Goal: Transaction & Acquisition: Purchase product/service

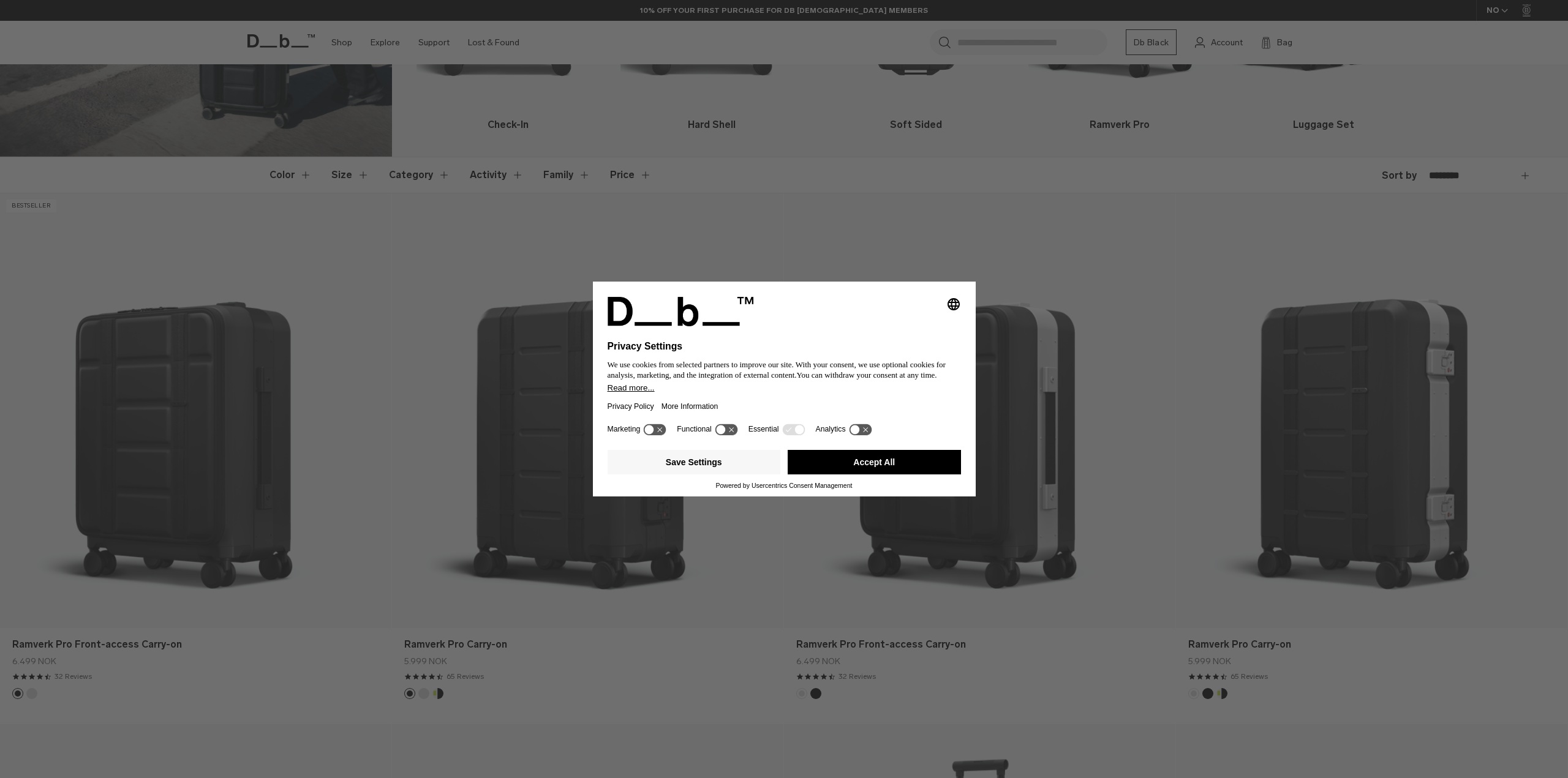
click at [799, 458] on button "Accept All" at bounding box center [874, 463] width 173 height 25
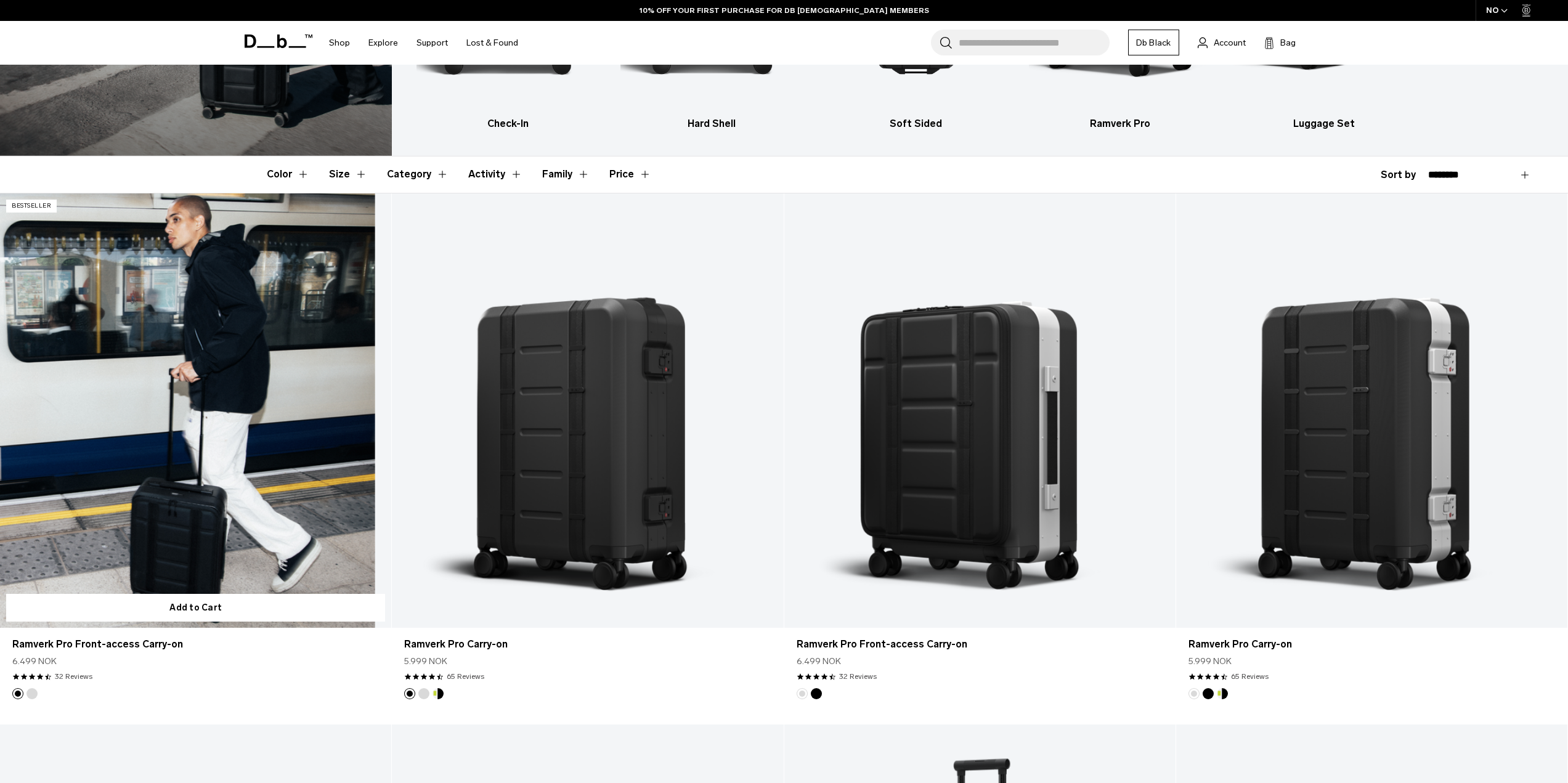
click at [228, 385] on link "Ramverk Pro Front-access Carry-on" at bounding box center [195, 411] width 391 height 435
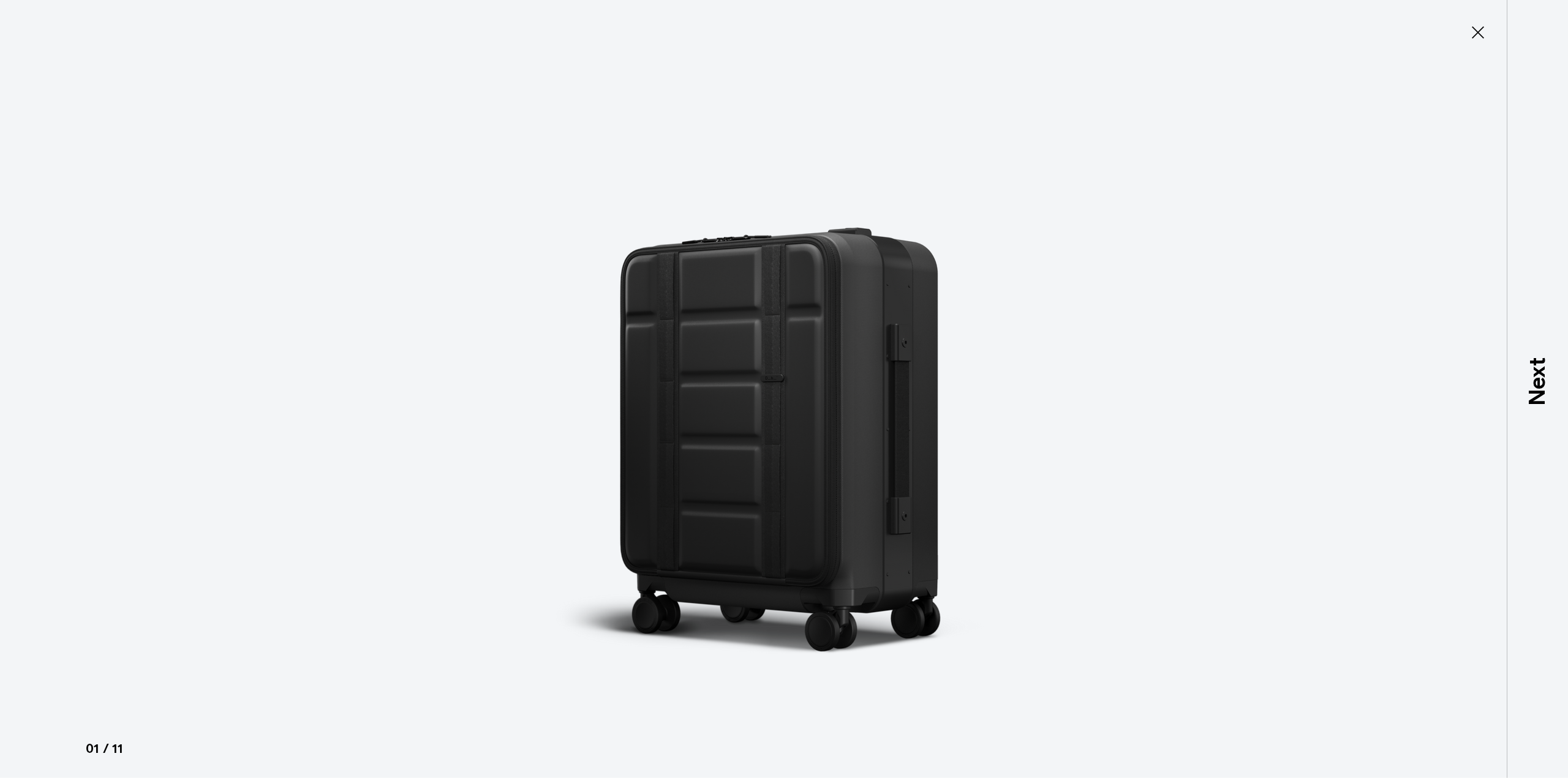
type button "Close"
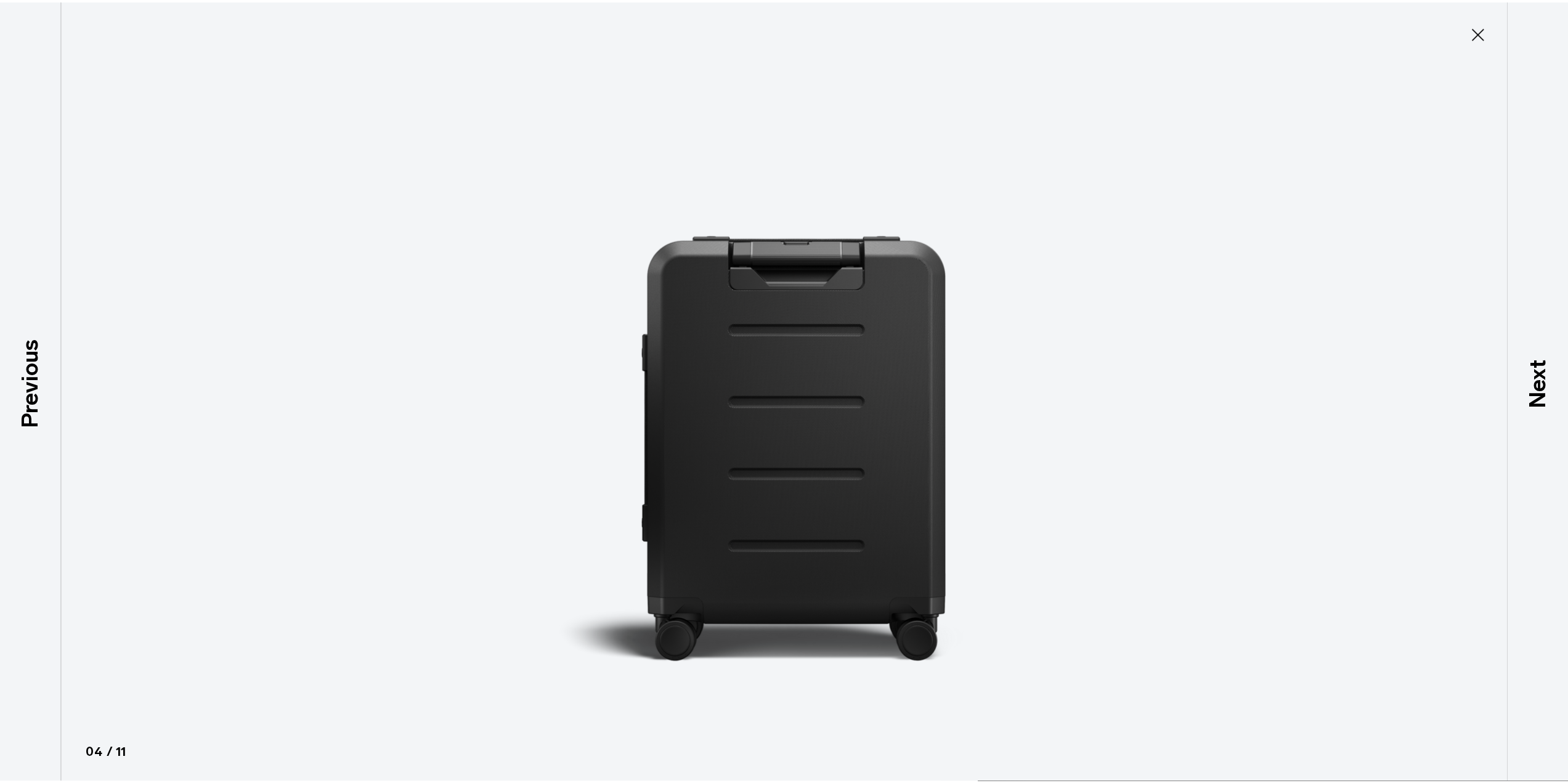
scroll to position [194, 0]
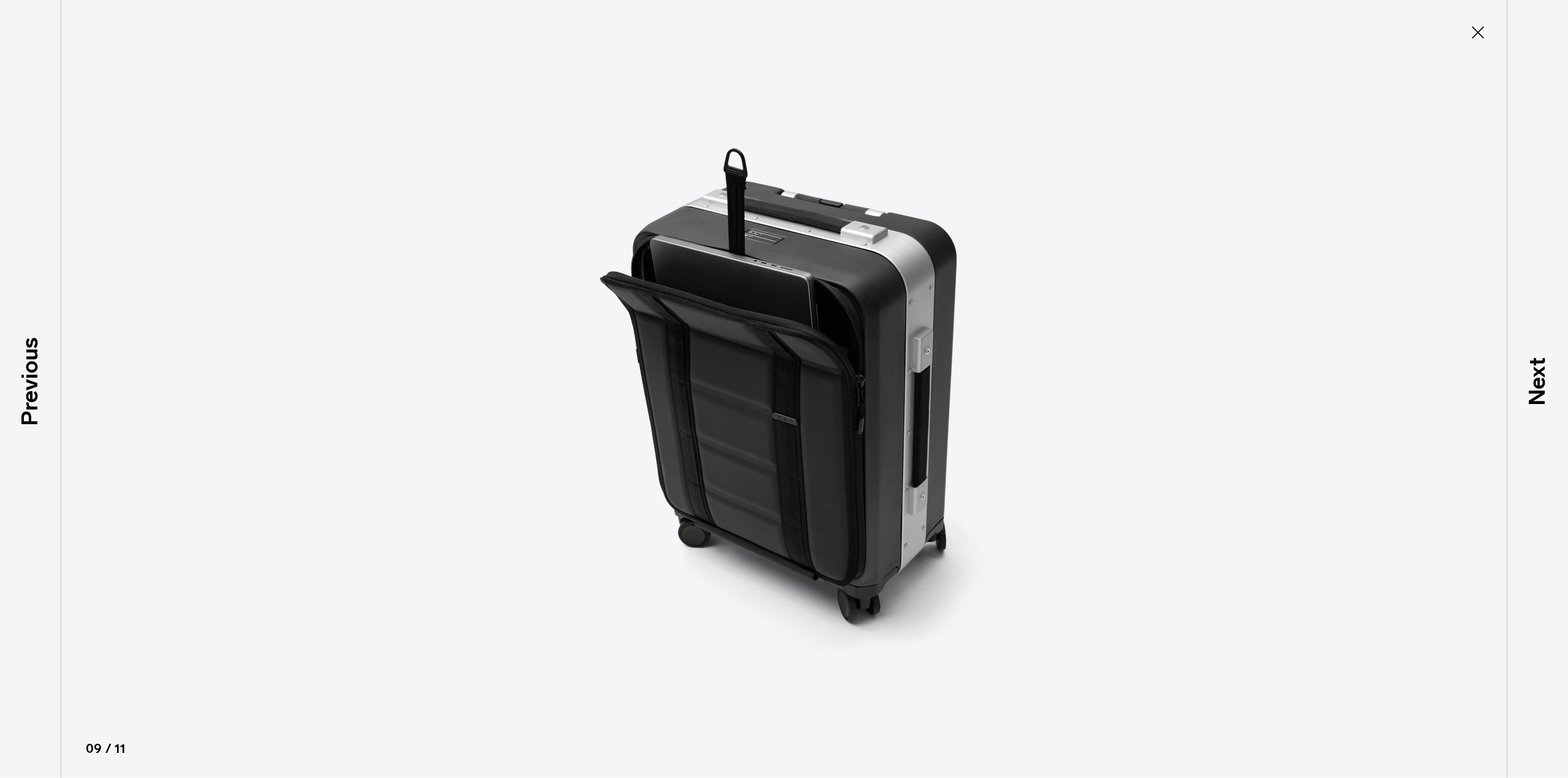
click at [1476, 38] on icon at bounding box center [1478, 32] width 19 height 19
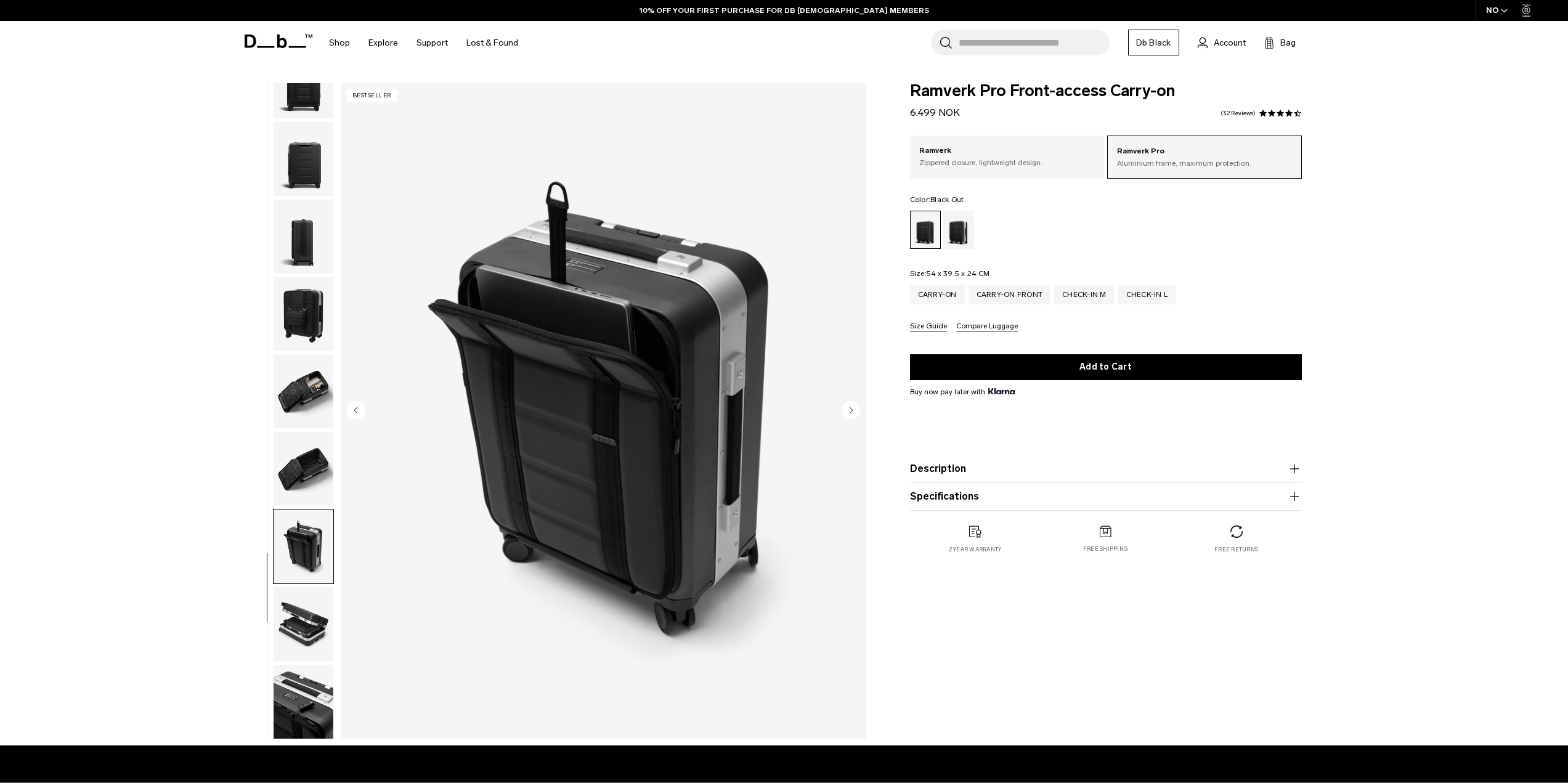
drag, startPoint x: 966, startPoint y: 113, endPoint x: 903, endPoint y: 114, distance: 63.0
click at [903, 114] on div "Ramverk Pro Front-access Carry-on 6.499 NOK 4.4 star rating 32 Reviews Ramverk …" at bounding box center [1105, 330] width 465 height 496
click at [1012, 464] on button "Description" at bounding box center [1106, 469] width 392 height 15
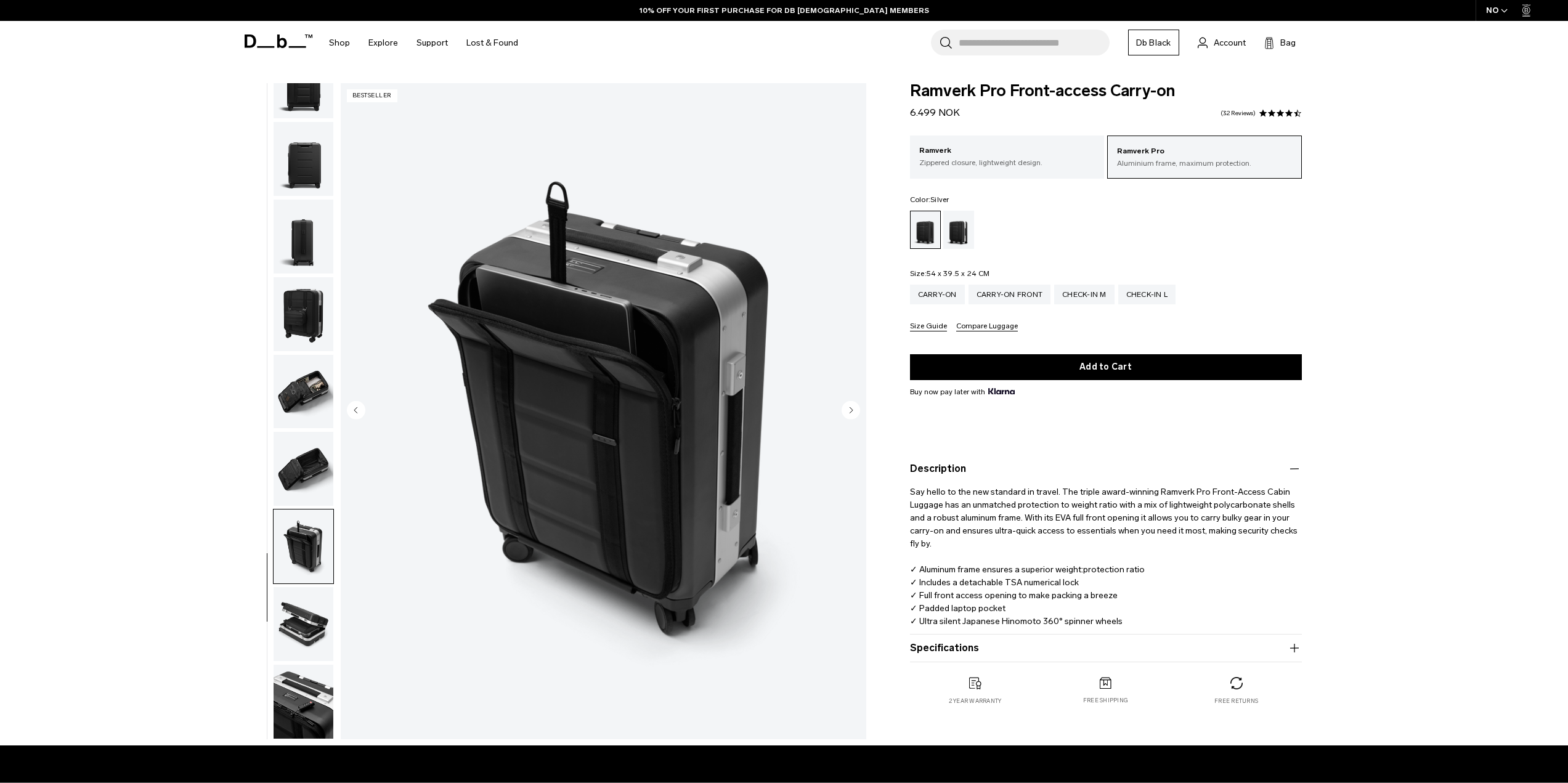
click at [955, 230] on div "Silver" at bounding box center [959, 230] width 31 height 39
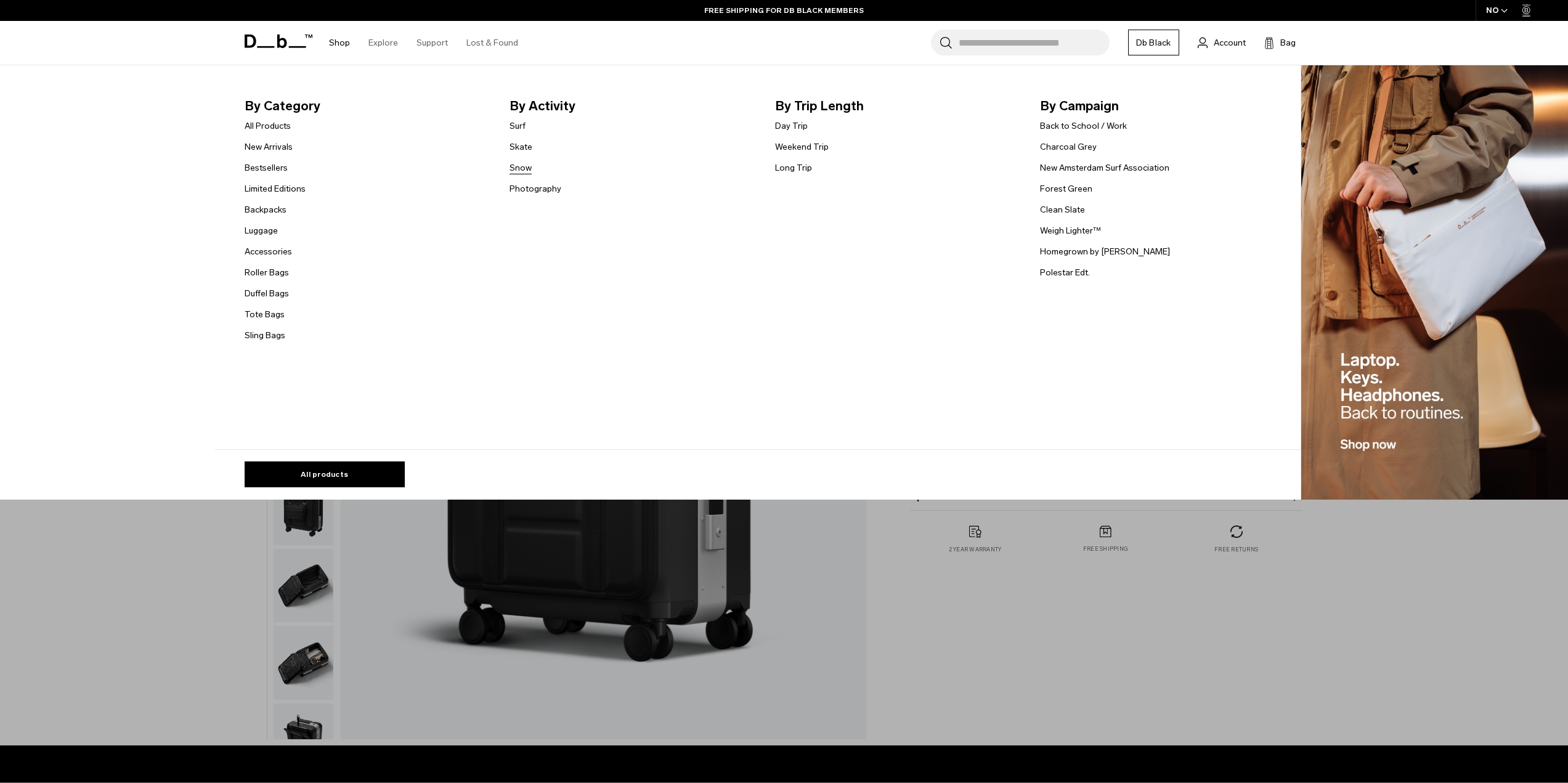
click at [527, 170] on link "Snow" at bounding box center [520, 168] width 22 height 13
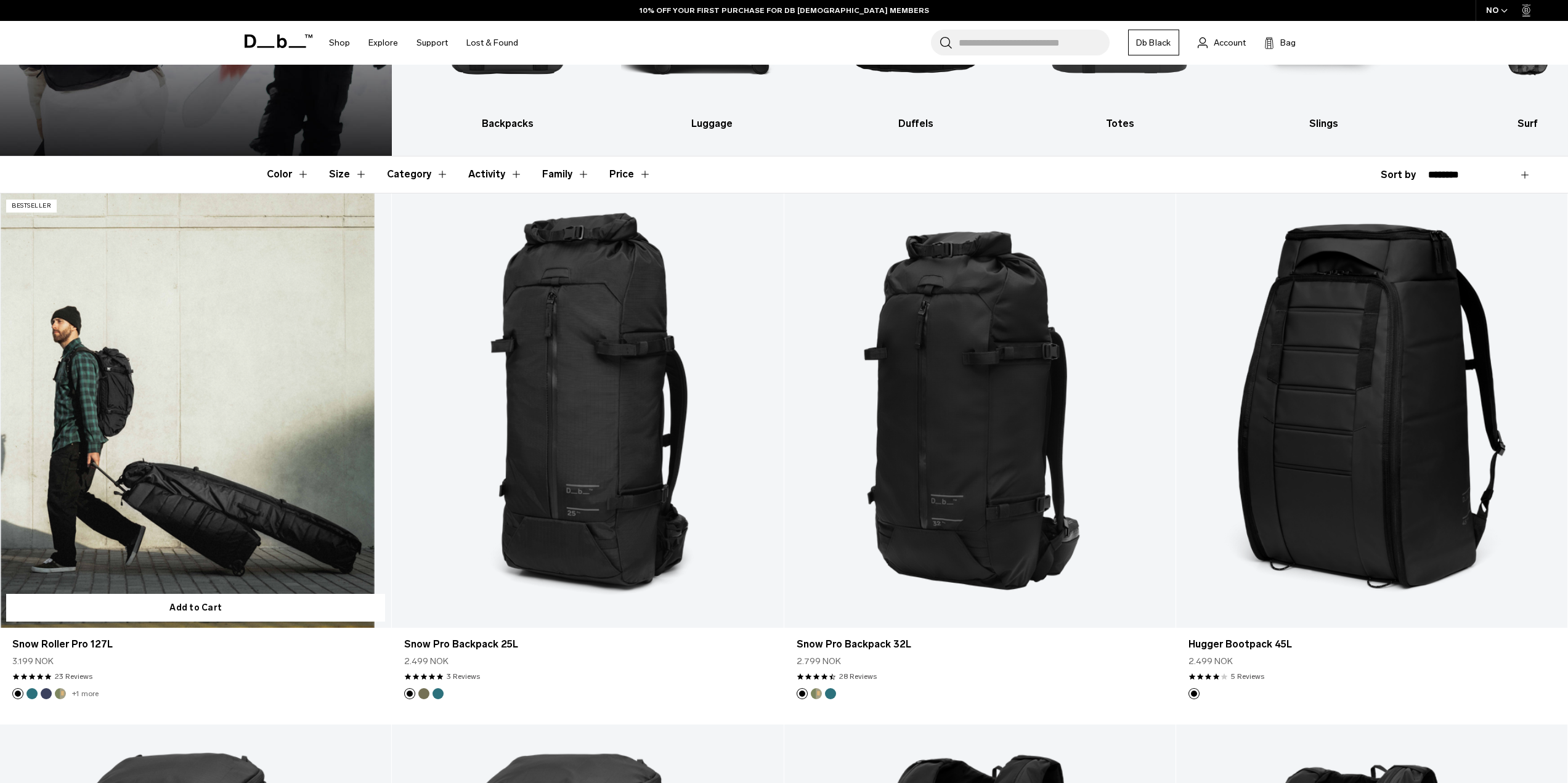
click at [240, 381] on link "Snow Roller Pro 127L" at bounding box center [195, 411] width 391 height 435
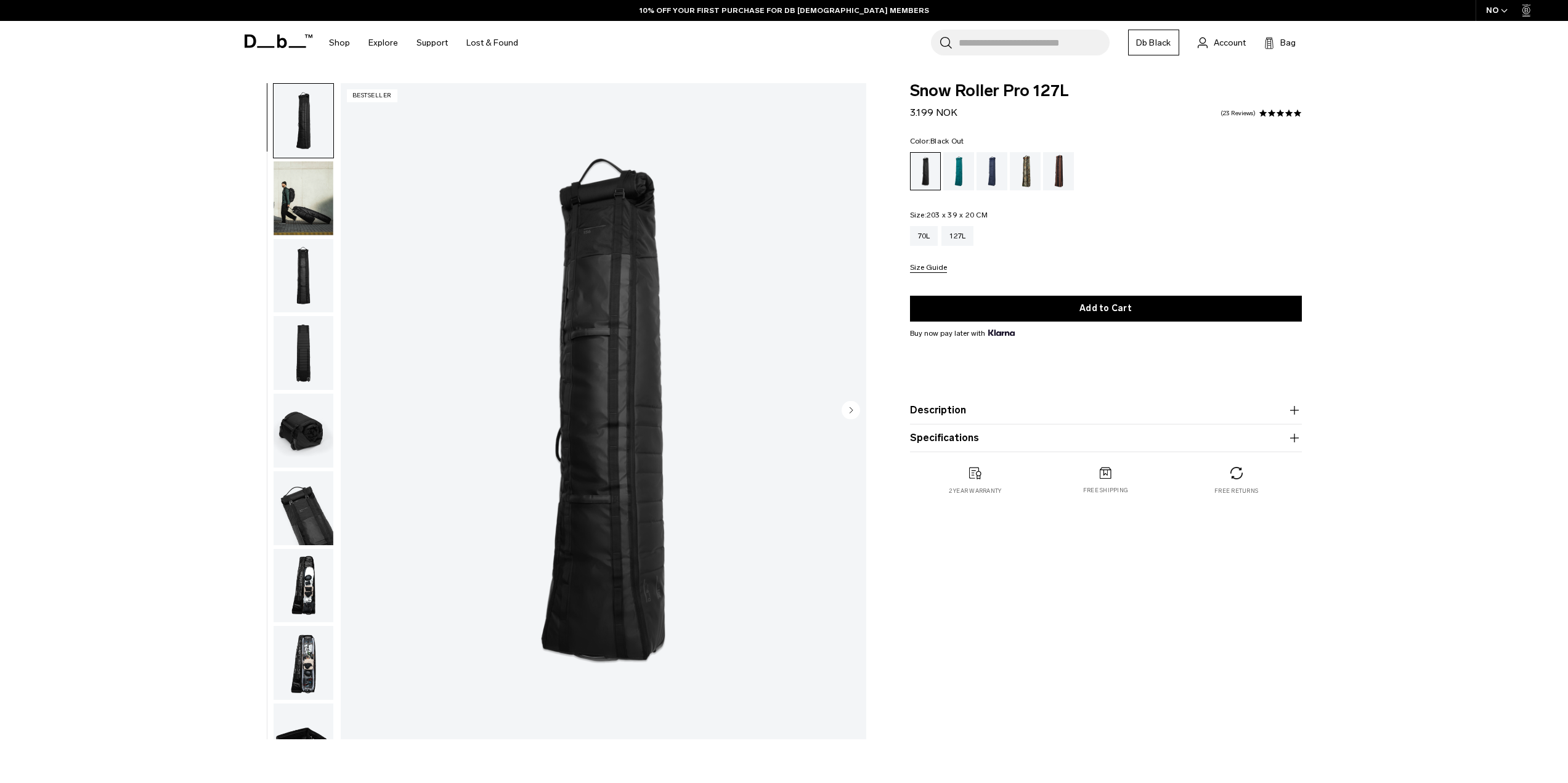
click at [316, 263] on img "button" at bounding box center [304, 276] width 60 height 74
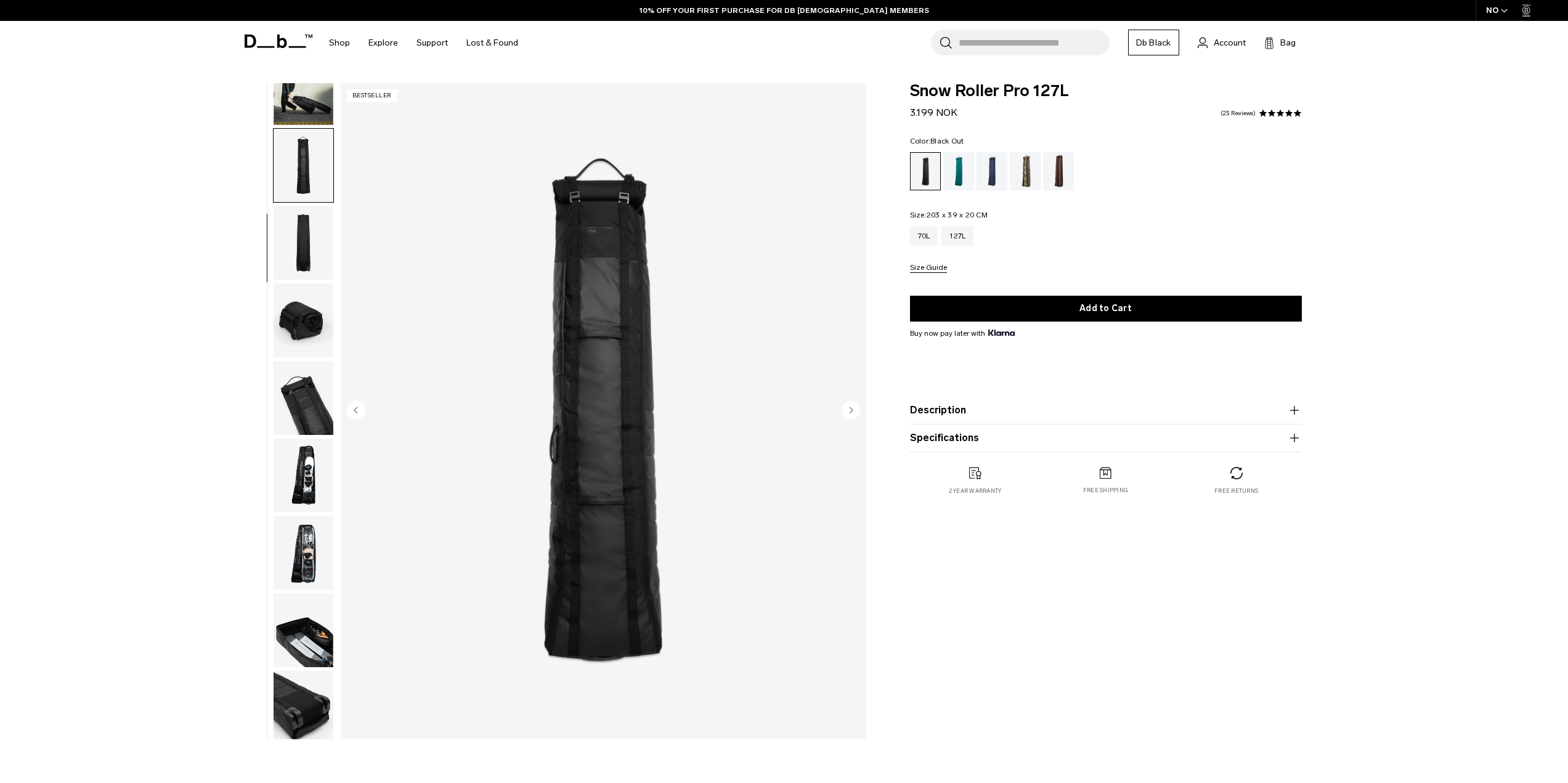
scroll to position [116, 0]
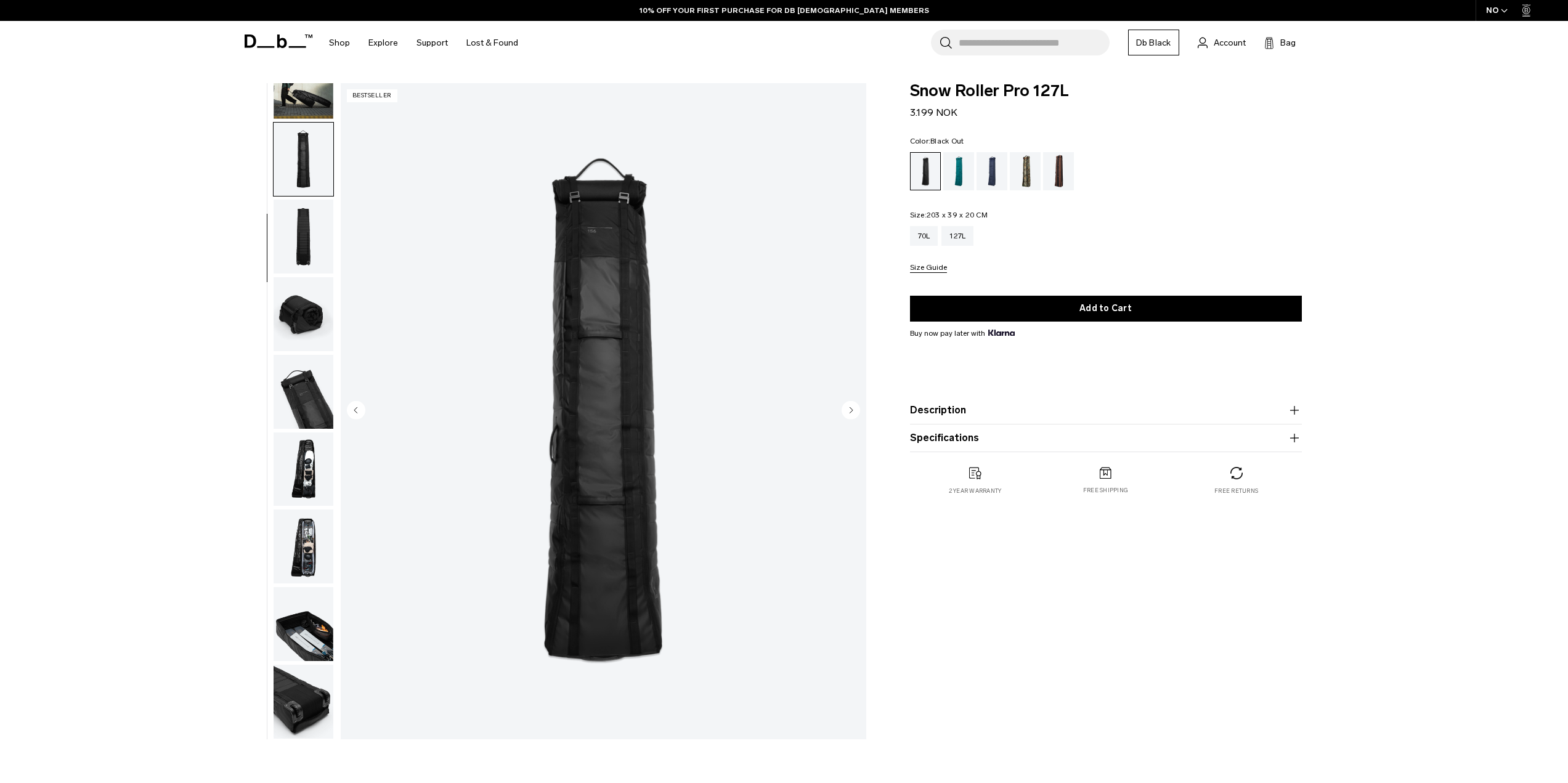
click at [301, 370] on img "button" at bounding box center [304, 392] width 60 height 74
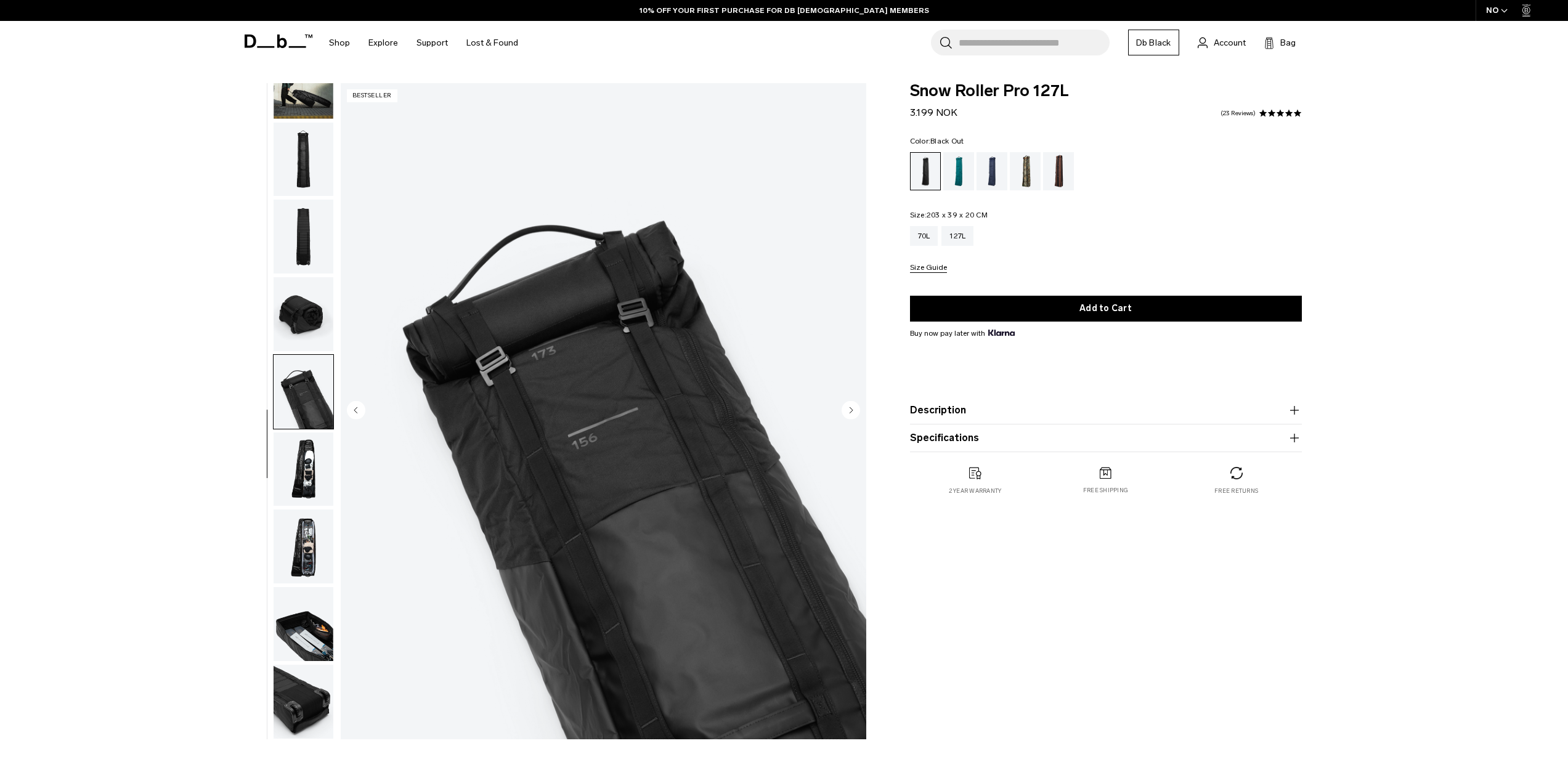
click at [295, 461] on img "button" at bounding box center [304, 469] width 60 height 74
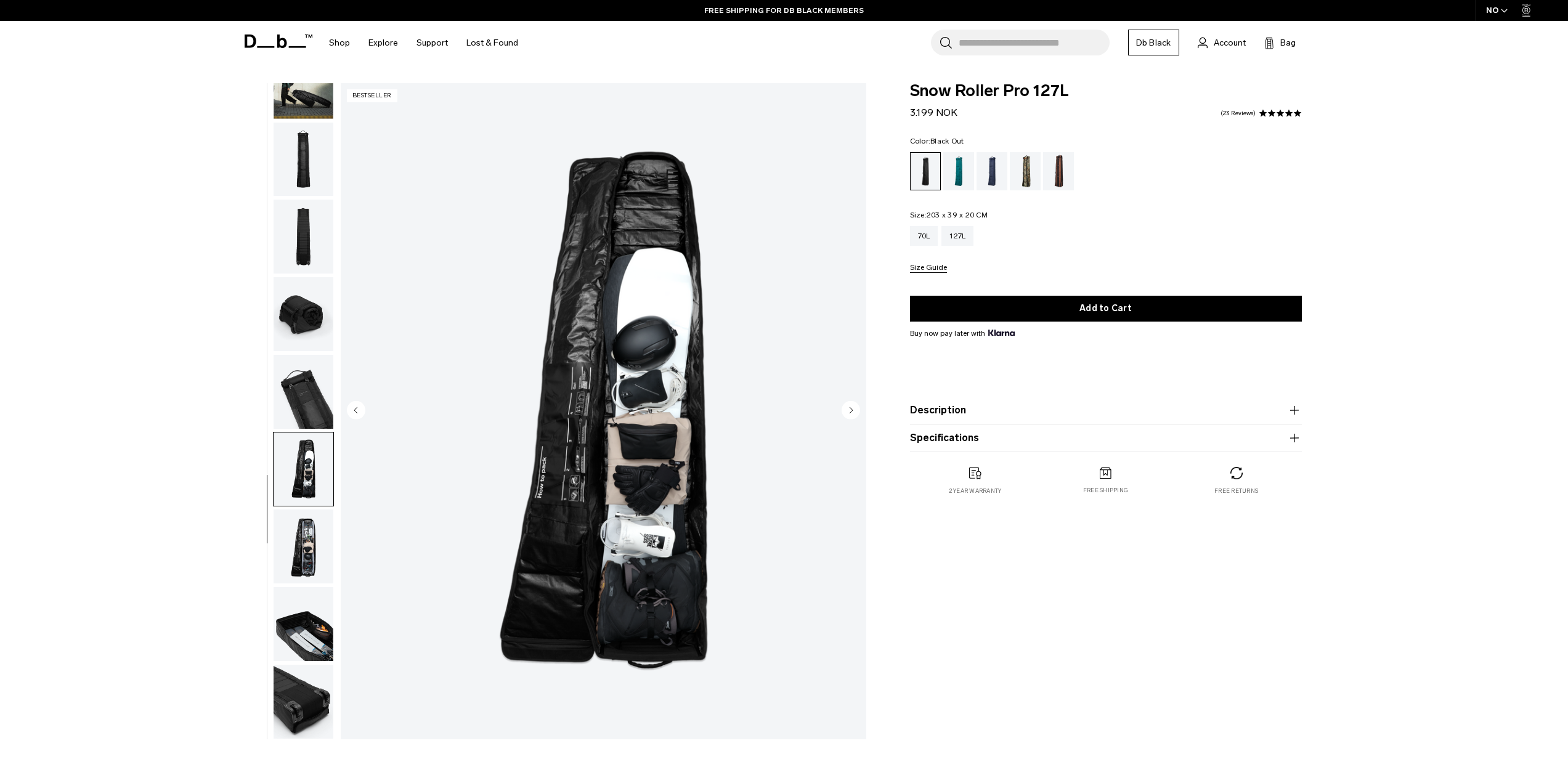
click at [304, 554] on img "button" at bounding box center [304, 546] width 60 height 74
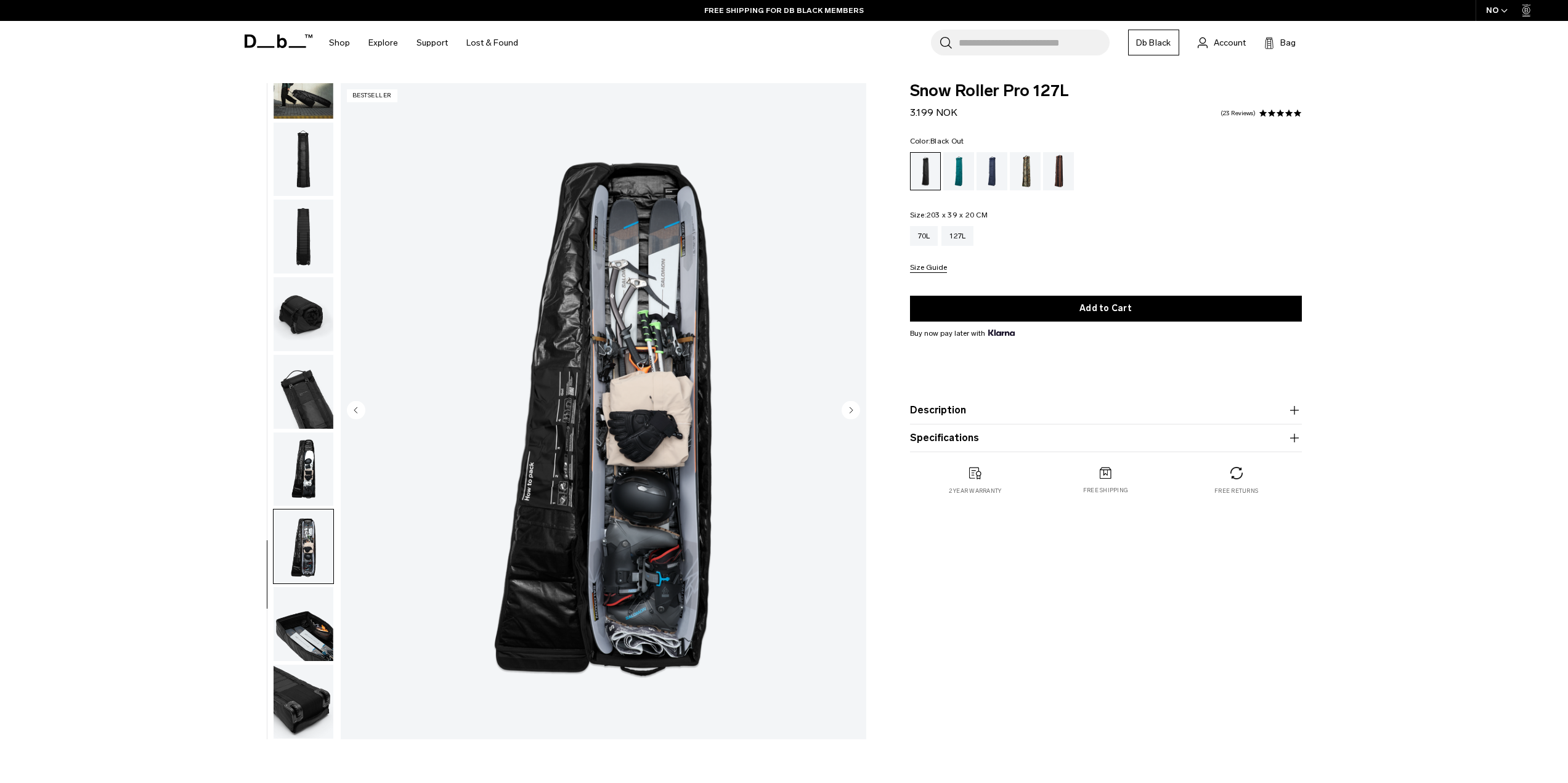
click at [300, 629] on img "button" at bounding box center [304, 624] width 60 height 74
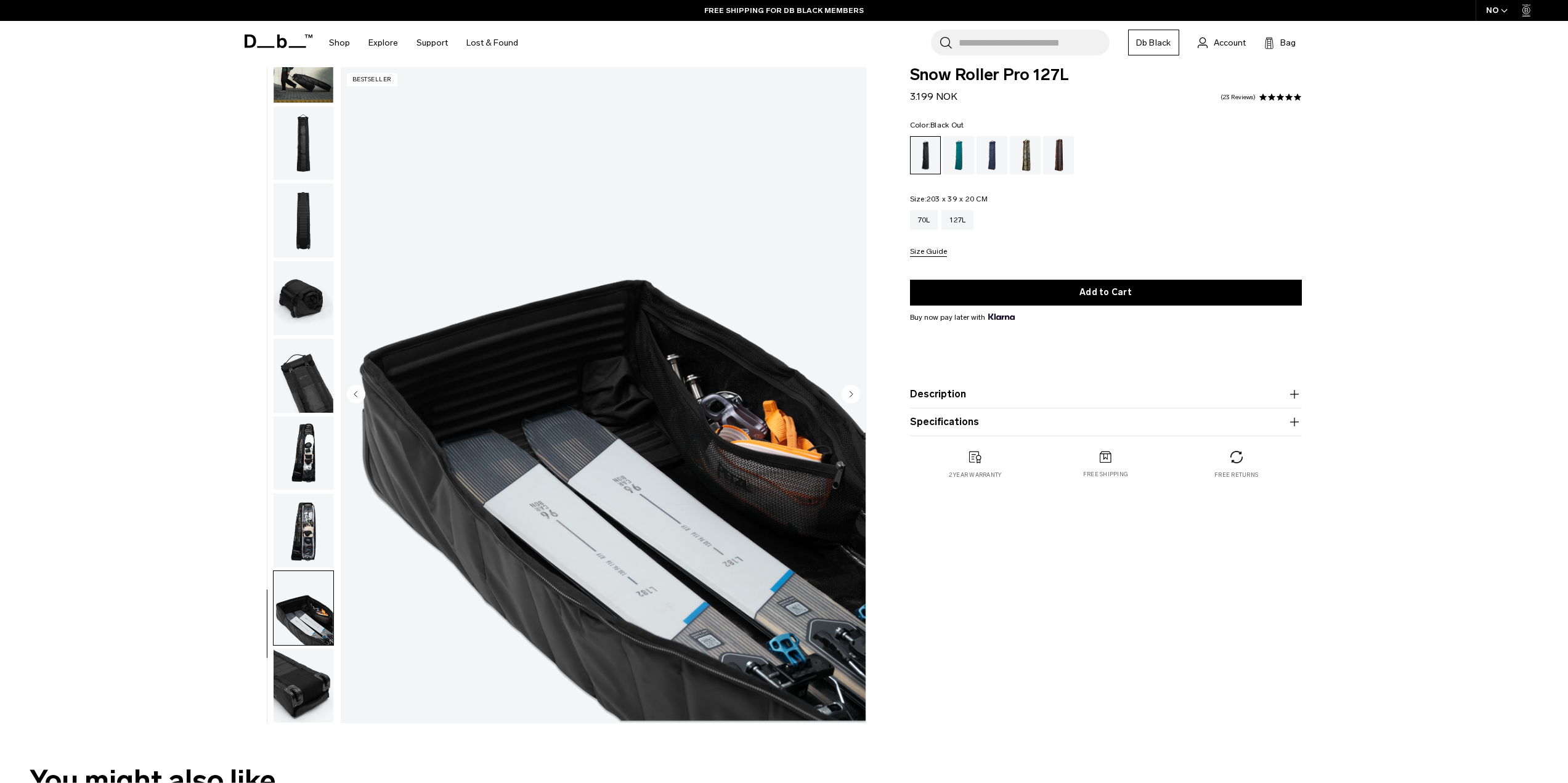
scroll to position [0, 0]
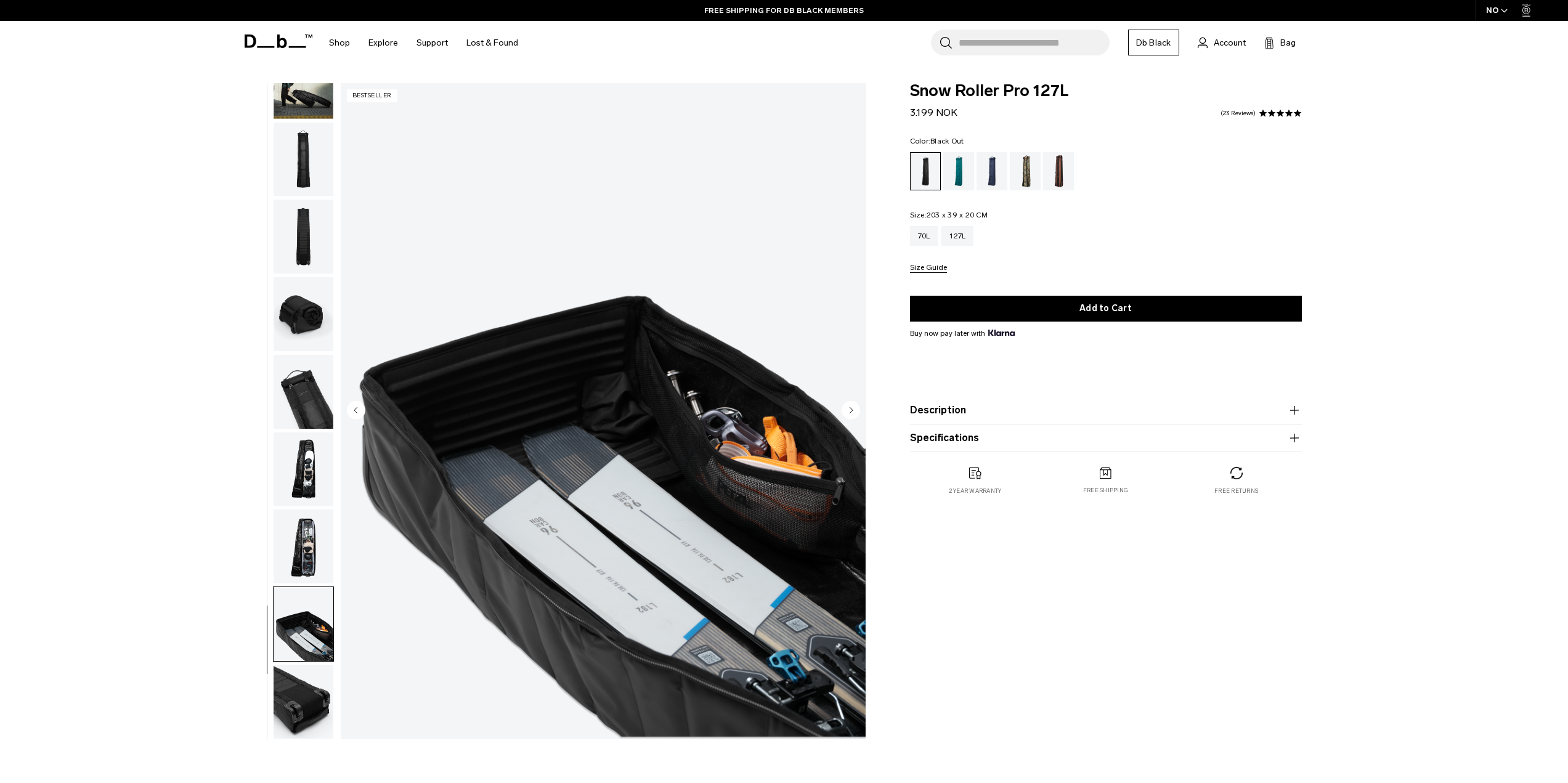
click at [289, 695] on img "button" at bounding box center [304, 701] width 60 height 74
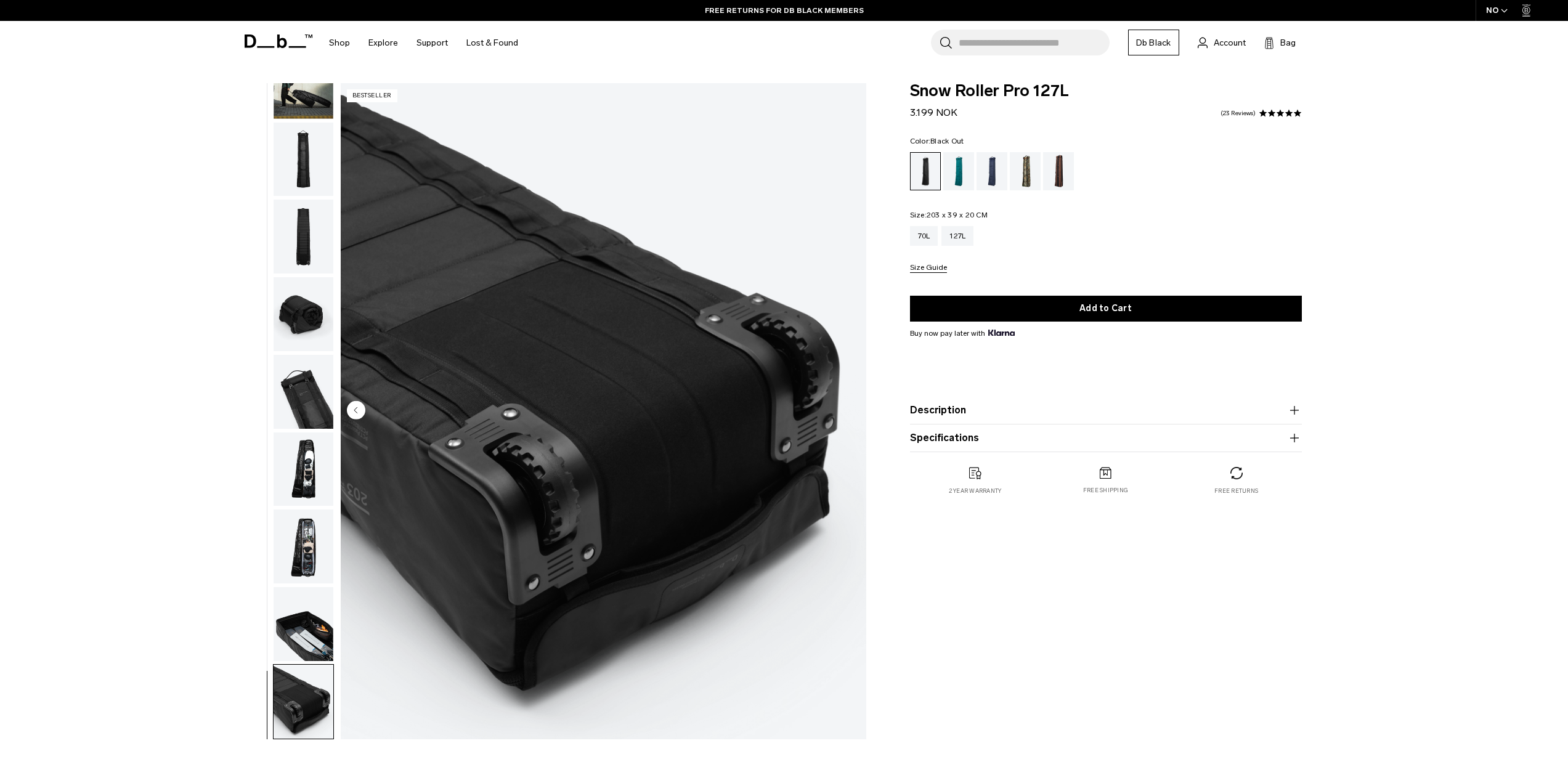
click at [308, 521] on img "button" at bounding box center [304, 546] width 60 height 74
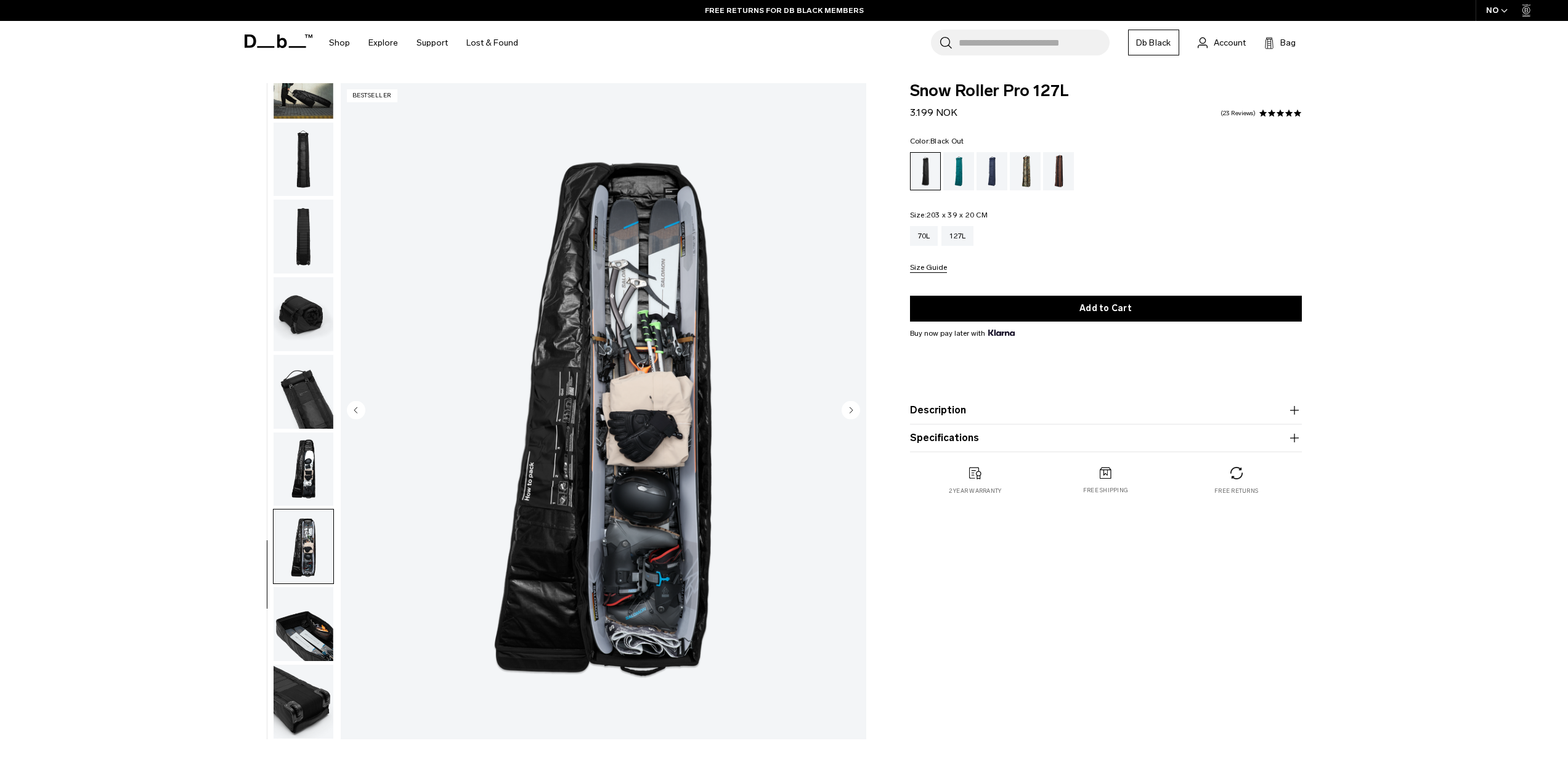
click at [315, 464] on img "button" at bounding box center [304, 469] width 60 height 74
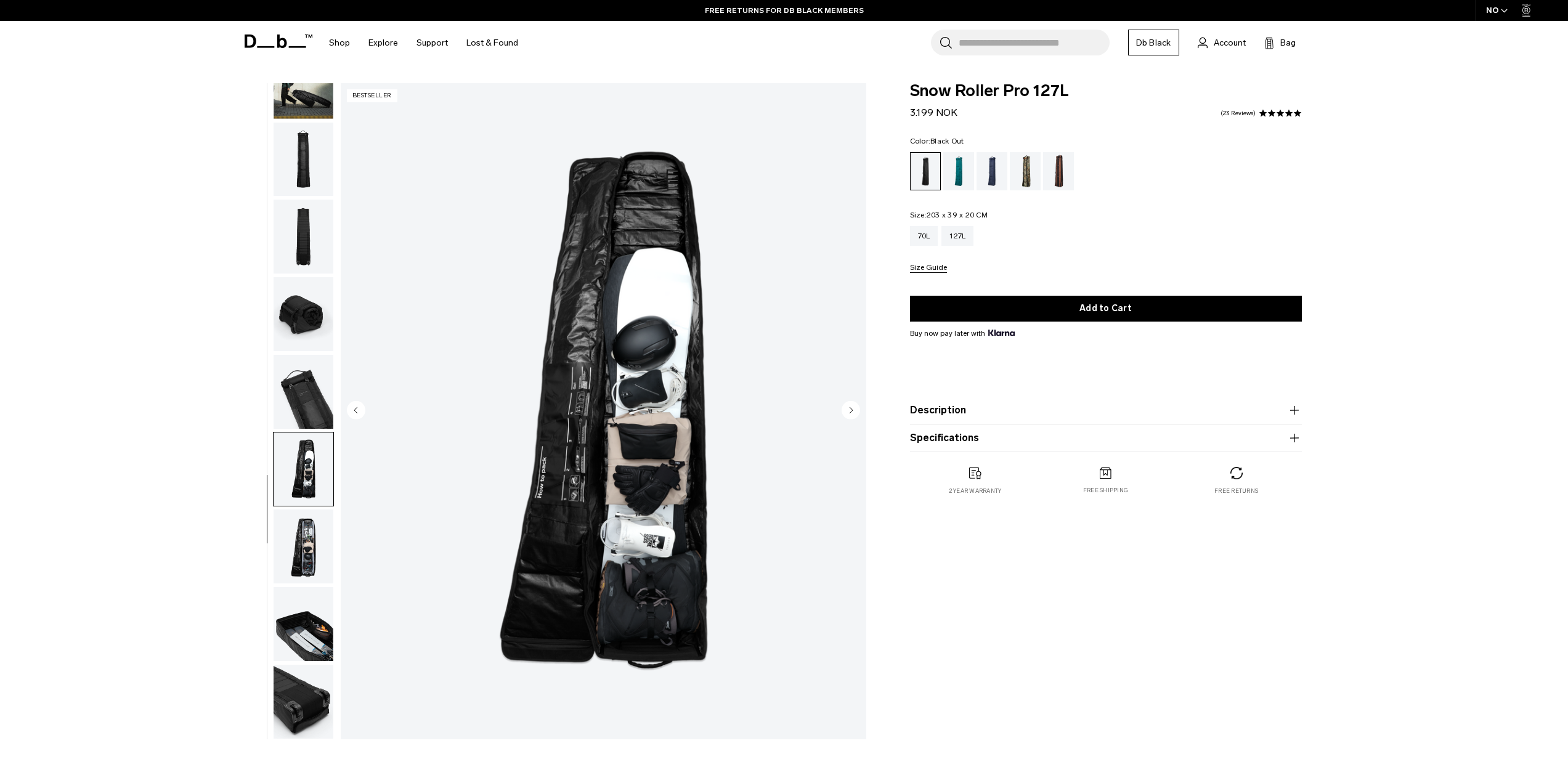
scroll to position [61, 0]
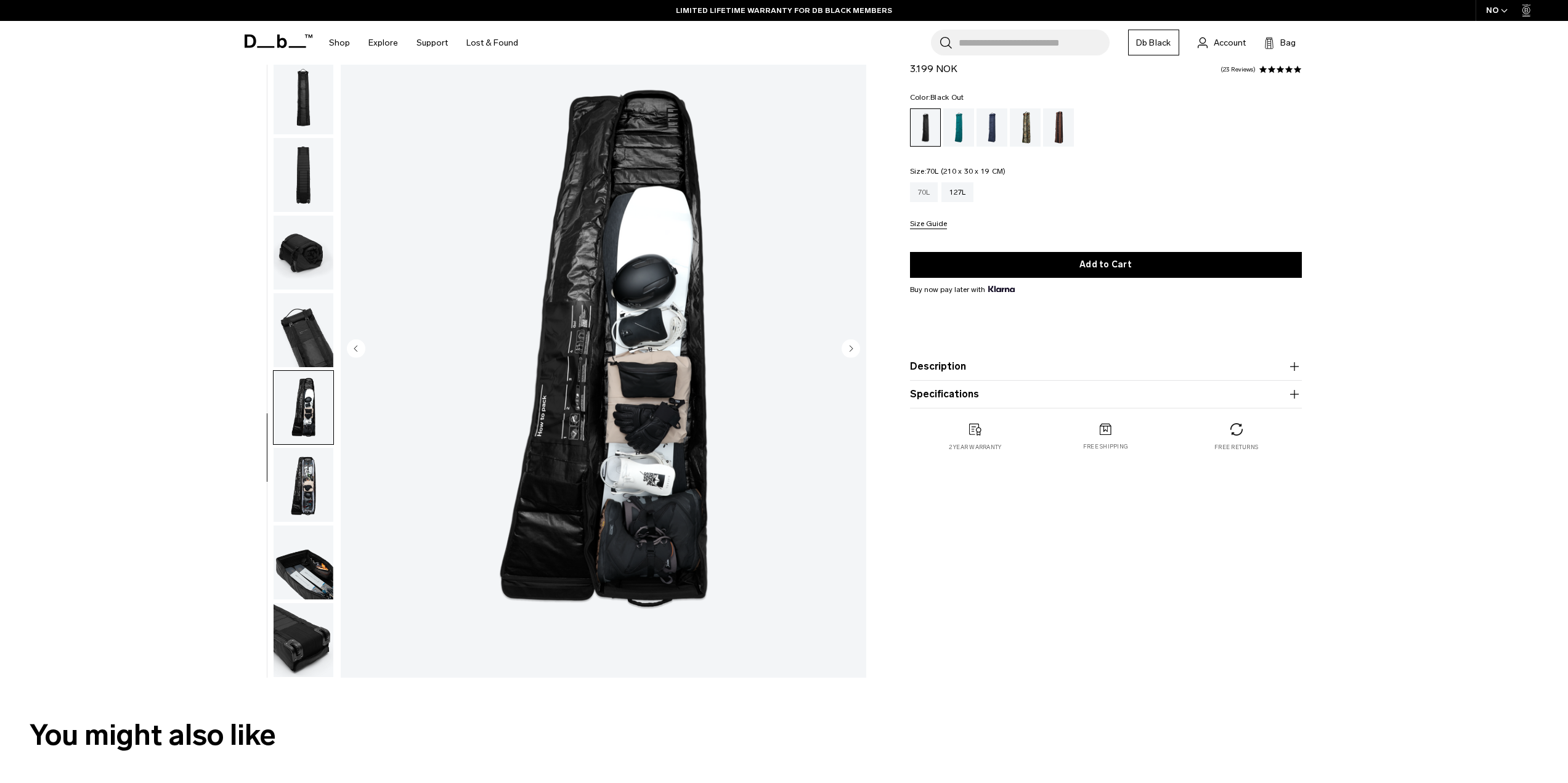
click at [924, 184] on div "70L" at bounding box center [924, 192] width 28 height 20
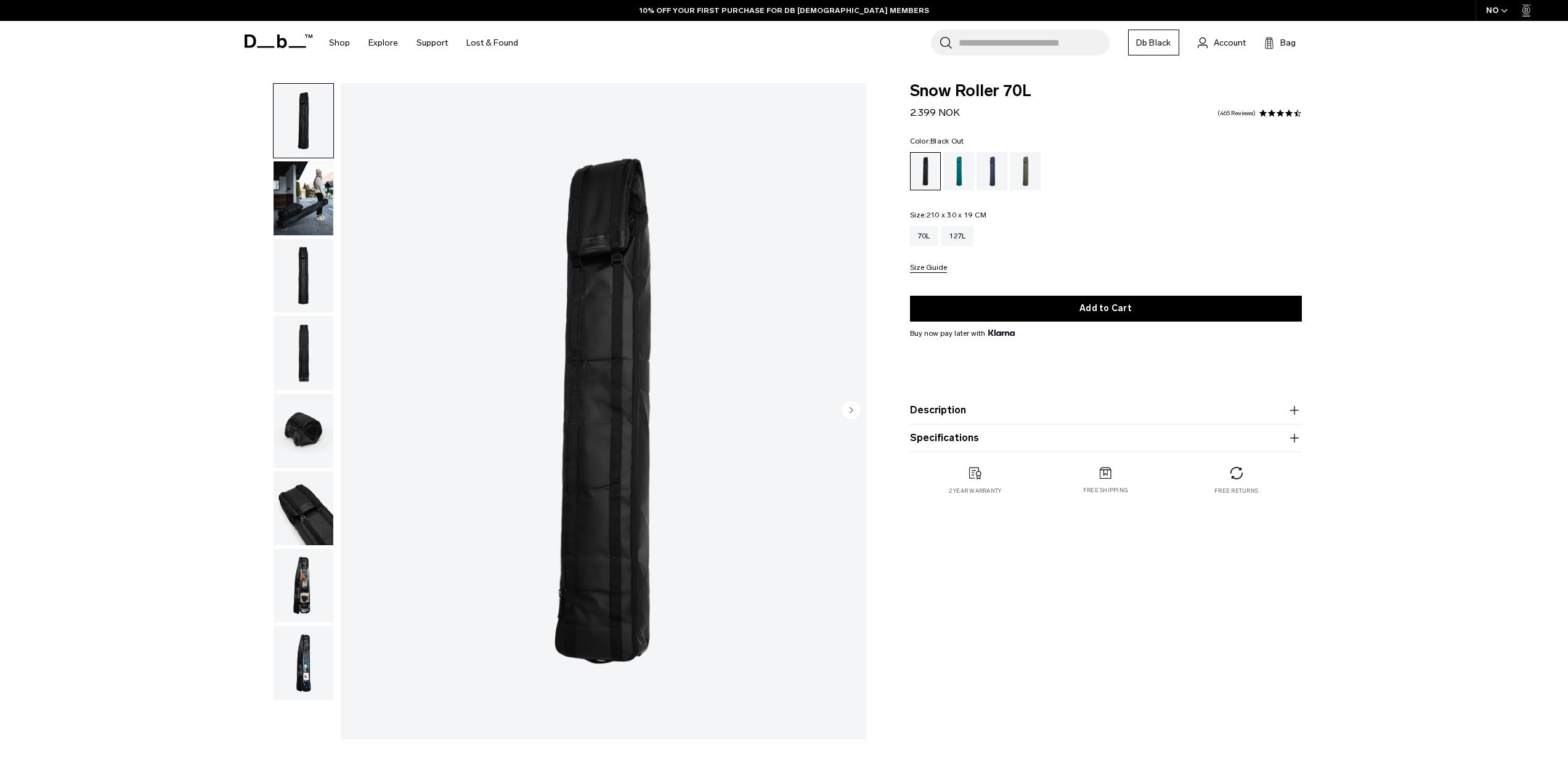
click at [289, 191] on img "button" at bounding box center [304, 198] width 60 height 74
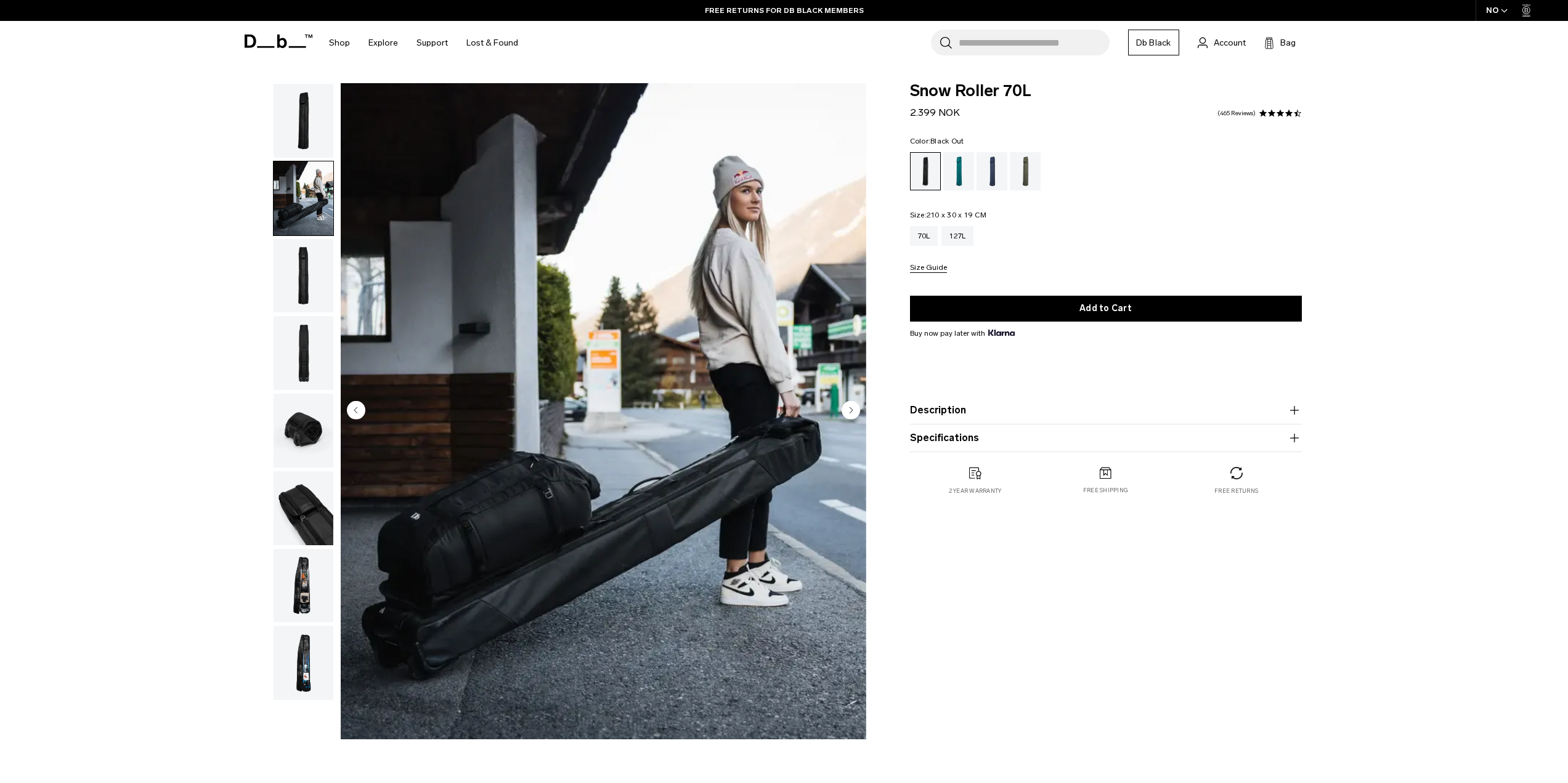
drag, startPoint x: 294, startPoint y: 273, endPoint x: 294, endPoint y: 288, distance: 15.0
click at [294, 275] on img "button" at bounding box center [304, 276] width 60 height 74
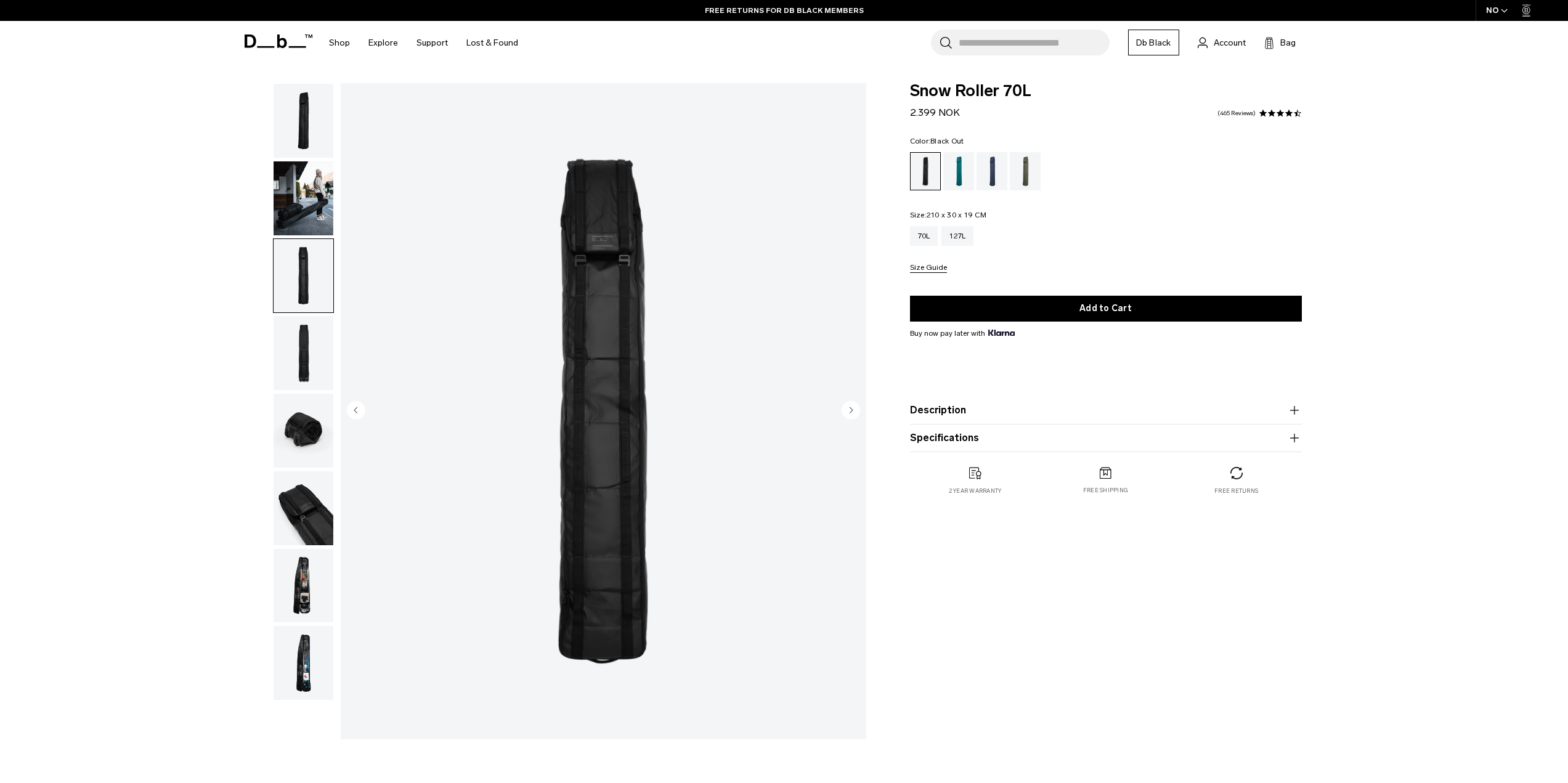
click at [297, 513] on img "button" at bounding box center [304, 508] width 60 height 74
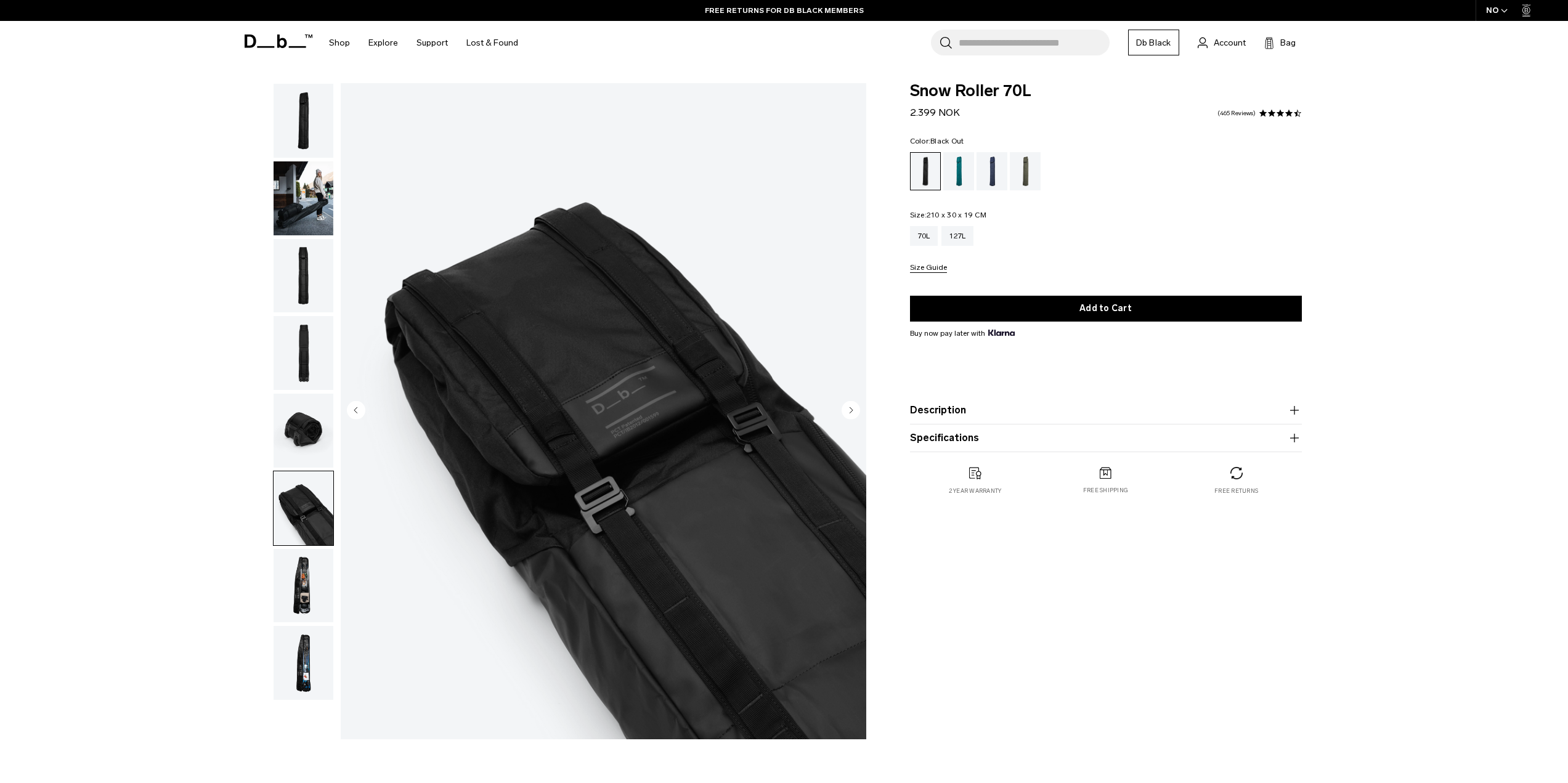
click at [304, 594] on img "button" at bounding box center [304, 586] width 60 height 74
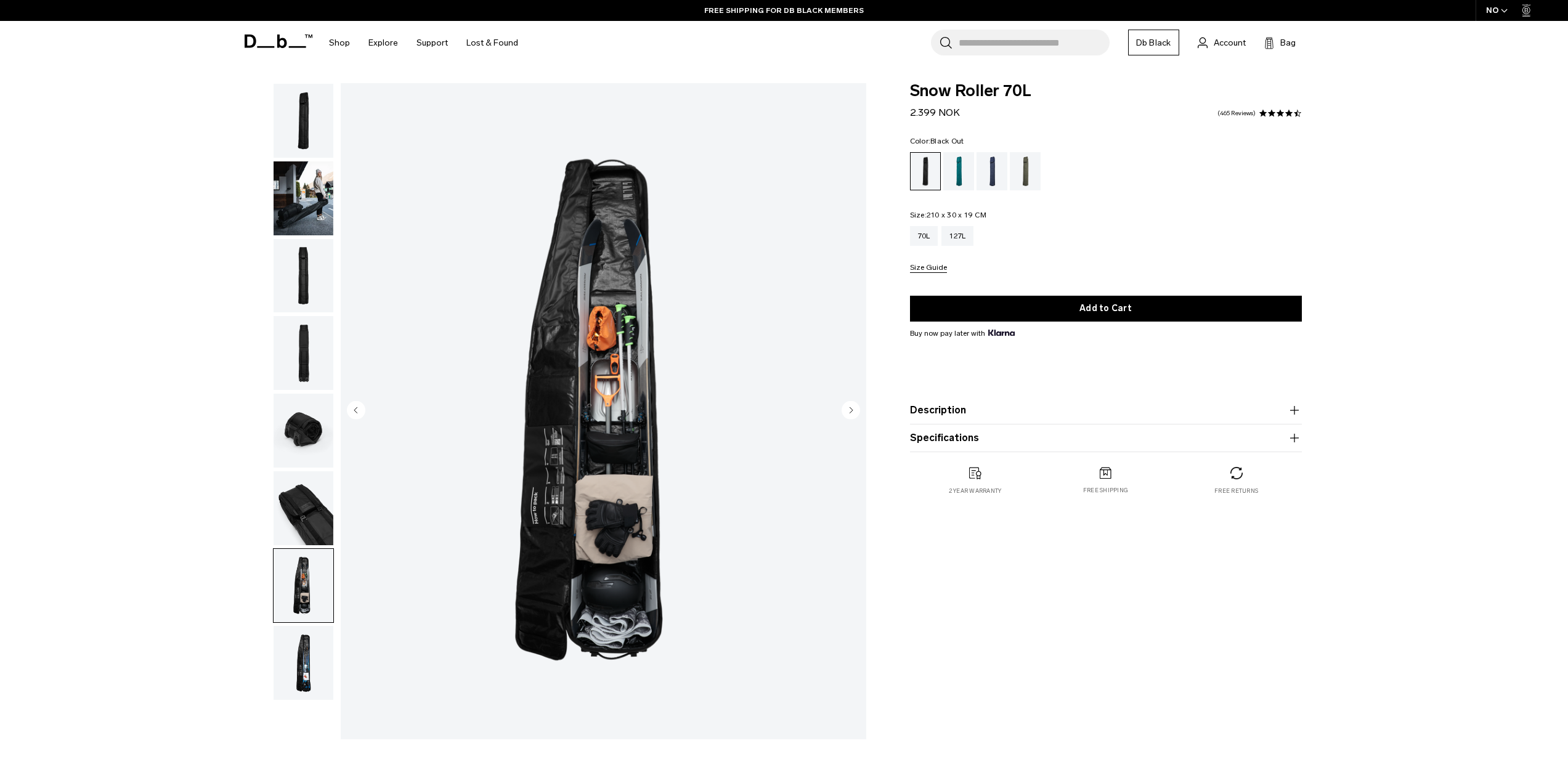
click at [275, 216] on img "button" at bounding box center [304, 198] width 60 height 74
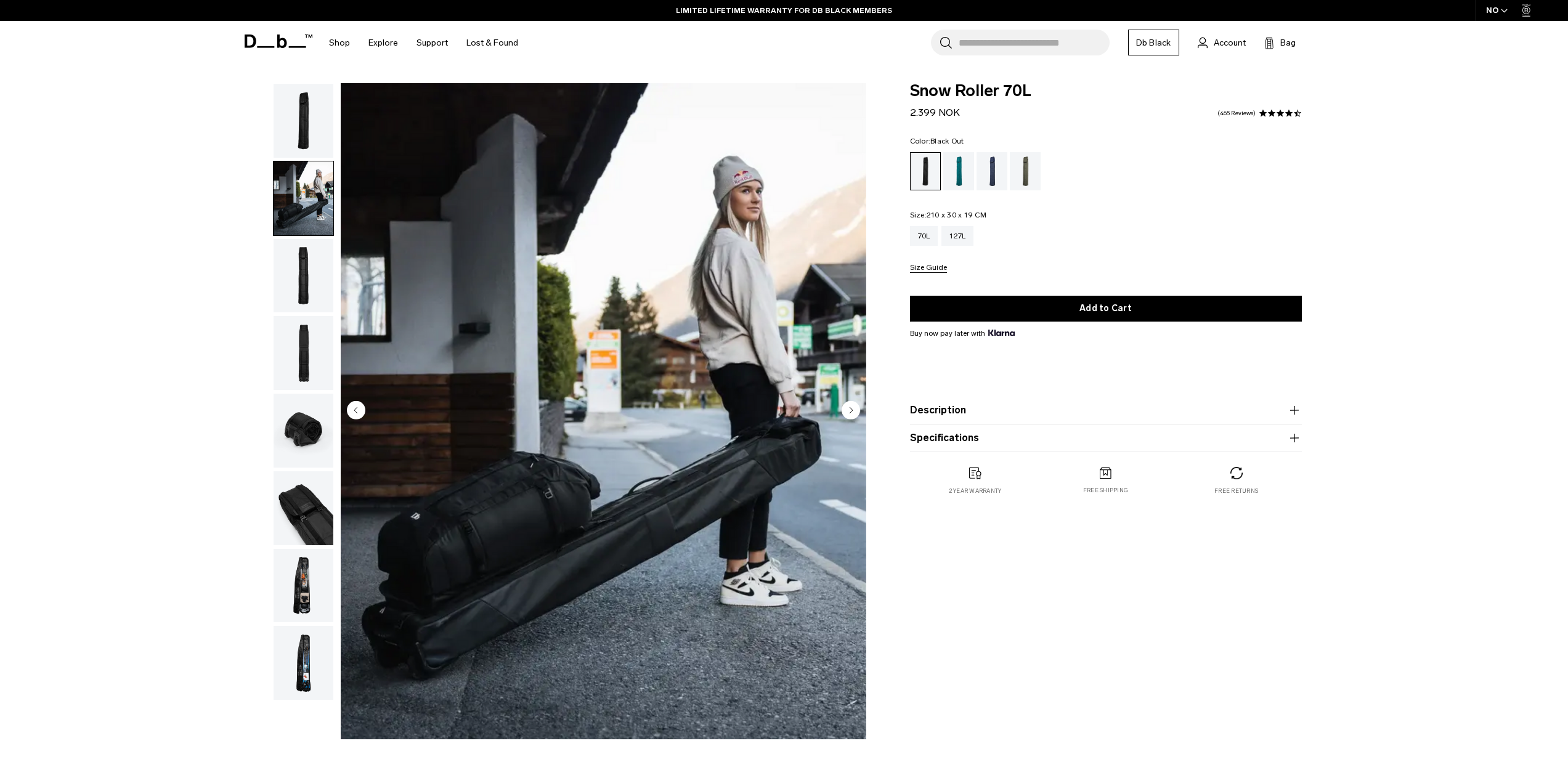
click at [325, 661] on img "button" at bounding box center [304, 663] width 60 height 74
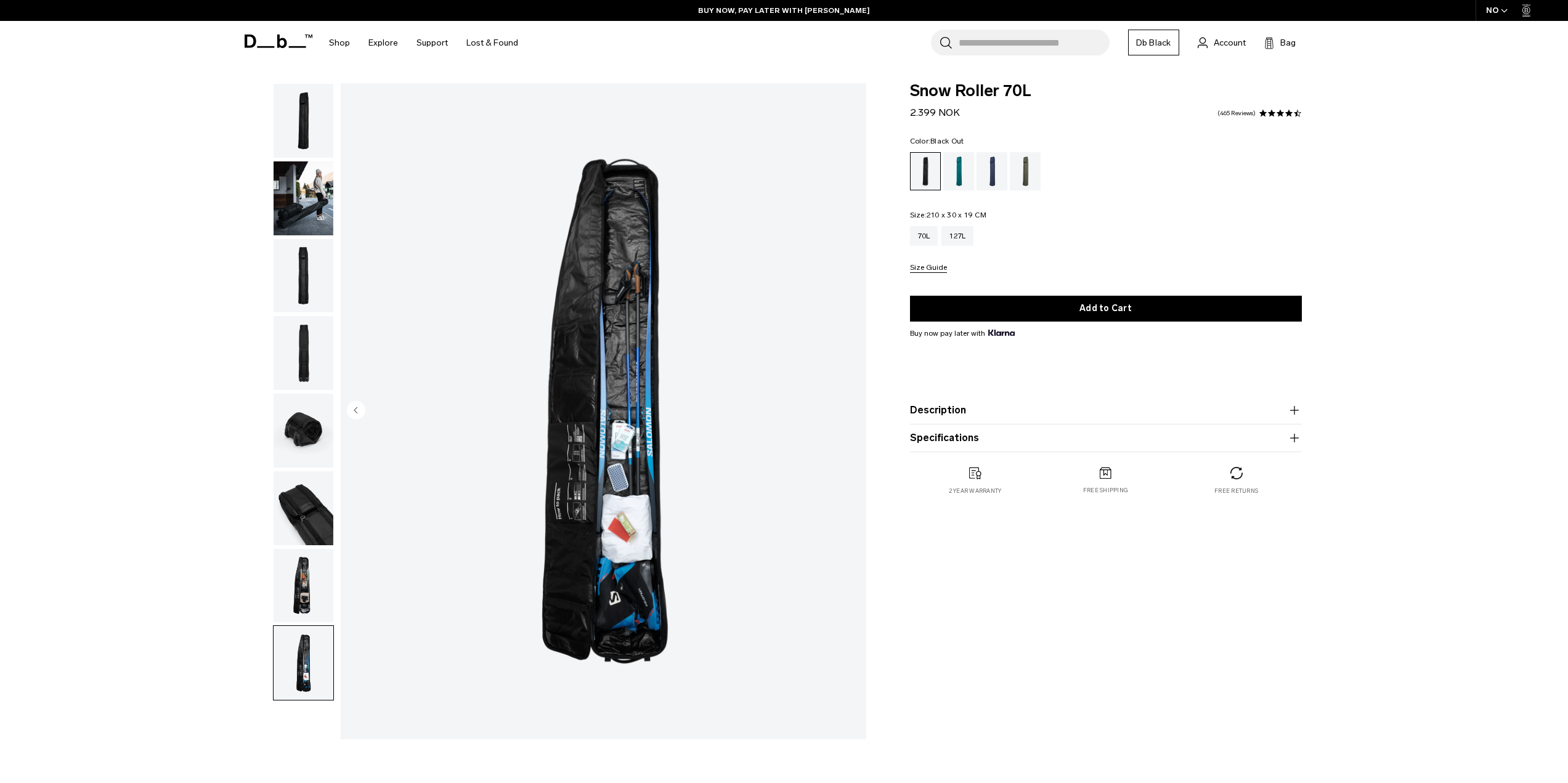
click at [283, 604] on img "button" at bounding box center [304, 586] width 60 height 74
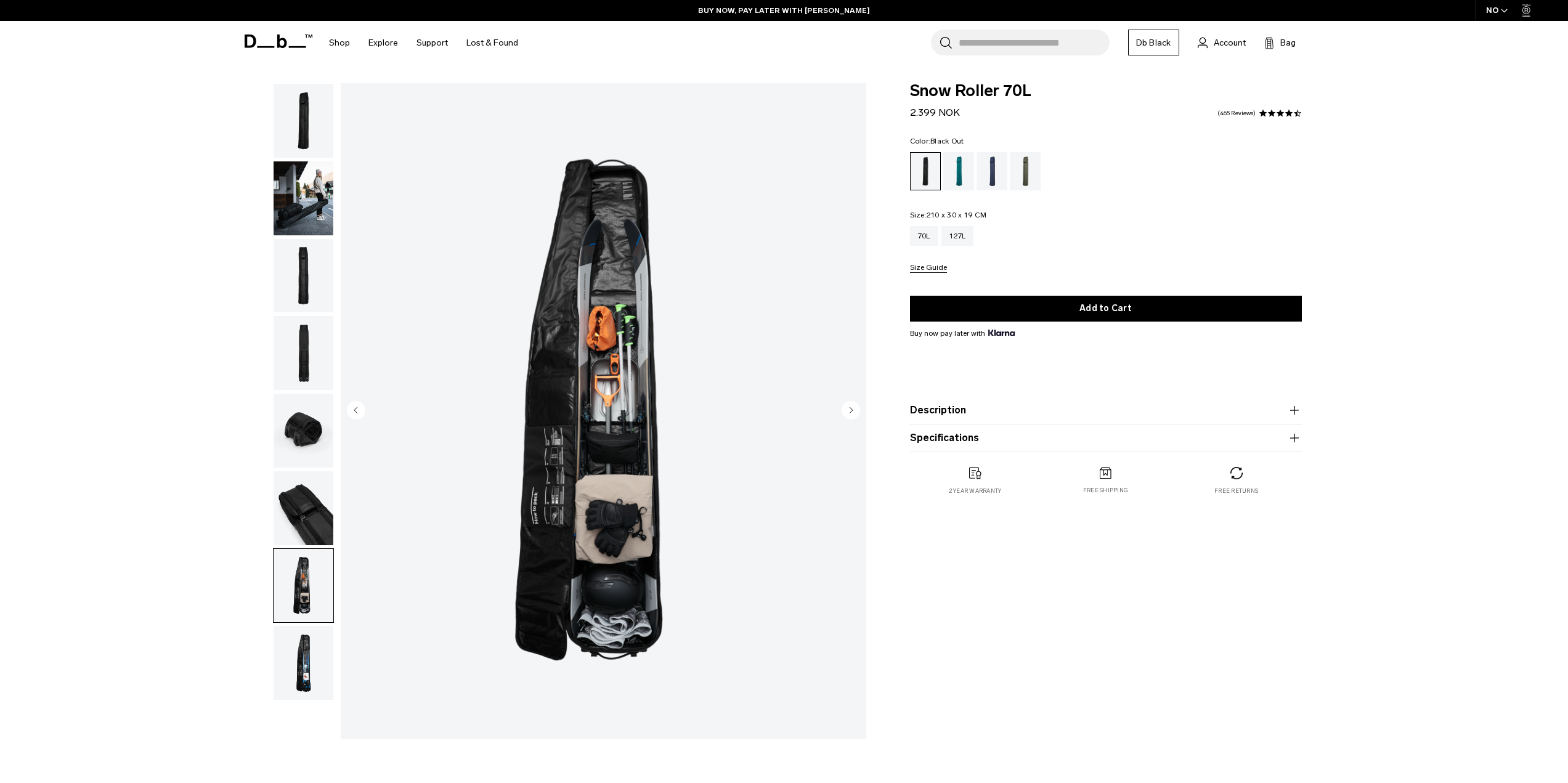
click at [308, 521] on img "button" at bounding box center [304, 508] width 60 height 74
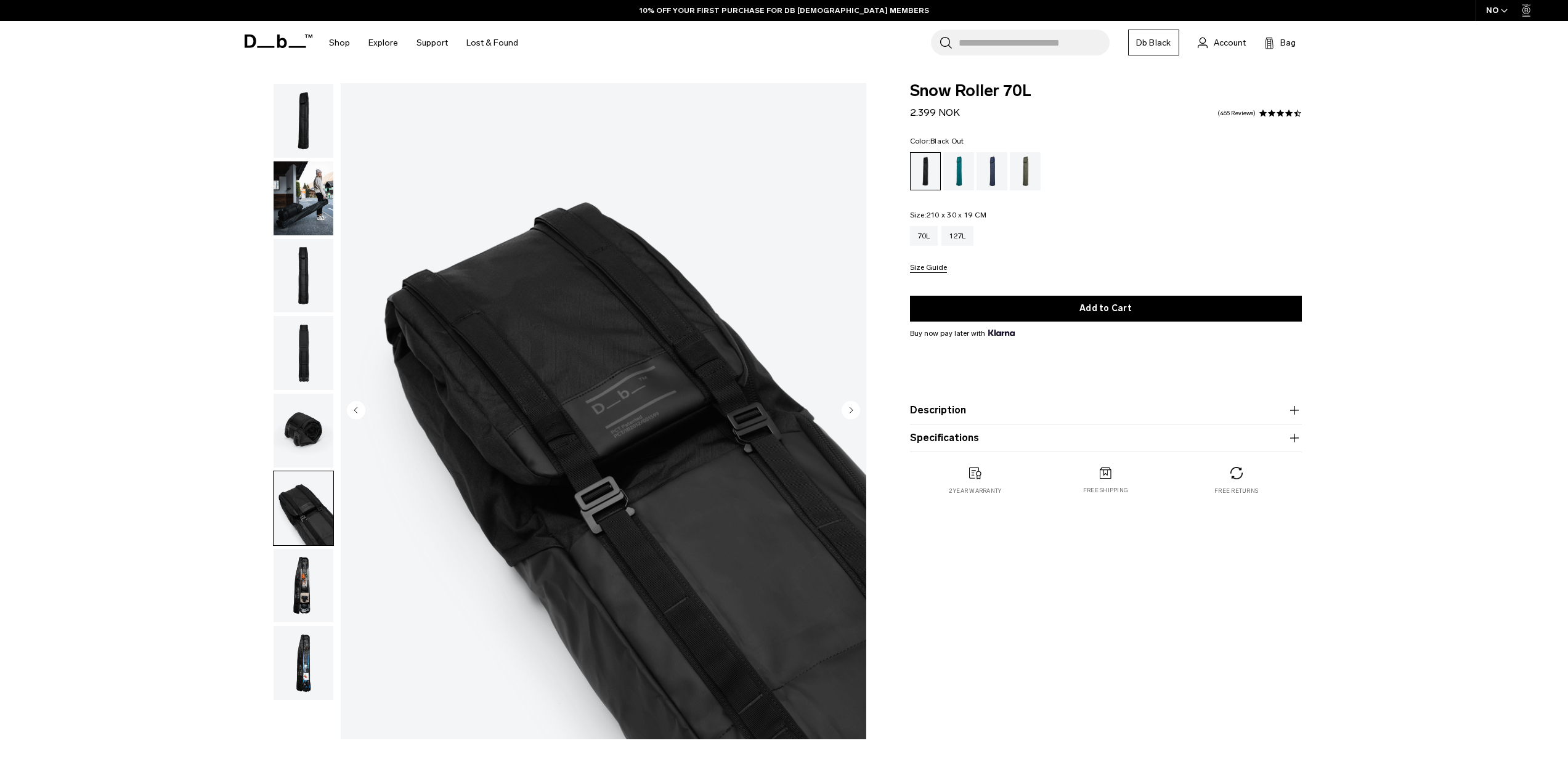
drag, startPoint x: 918, startPoint y: 116, endPoint x: 1004, endPoint y: 118, distance: 86.0
click at [961, 118] on div "Snow Roller 70L 2.399 NOK 4.6 star rating 465 Reviews" at bounding box center [1106, 101] width 392 height 37
click at [1110, 201] on div "Color: Black Out Out of stock Size: 210 x 30 x 19 CM Out of stock 70L 127L Size…" at bounding box center [1106, 205] width 392 height 136
